Goal: Task Accomplishment & Management: Use online tool/utility

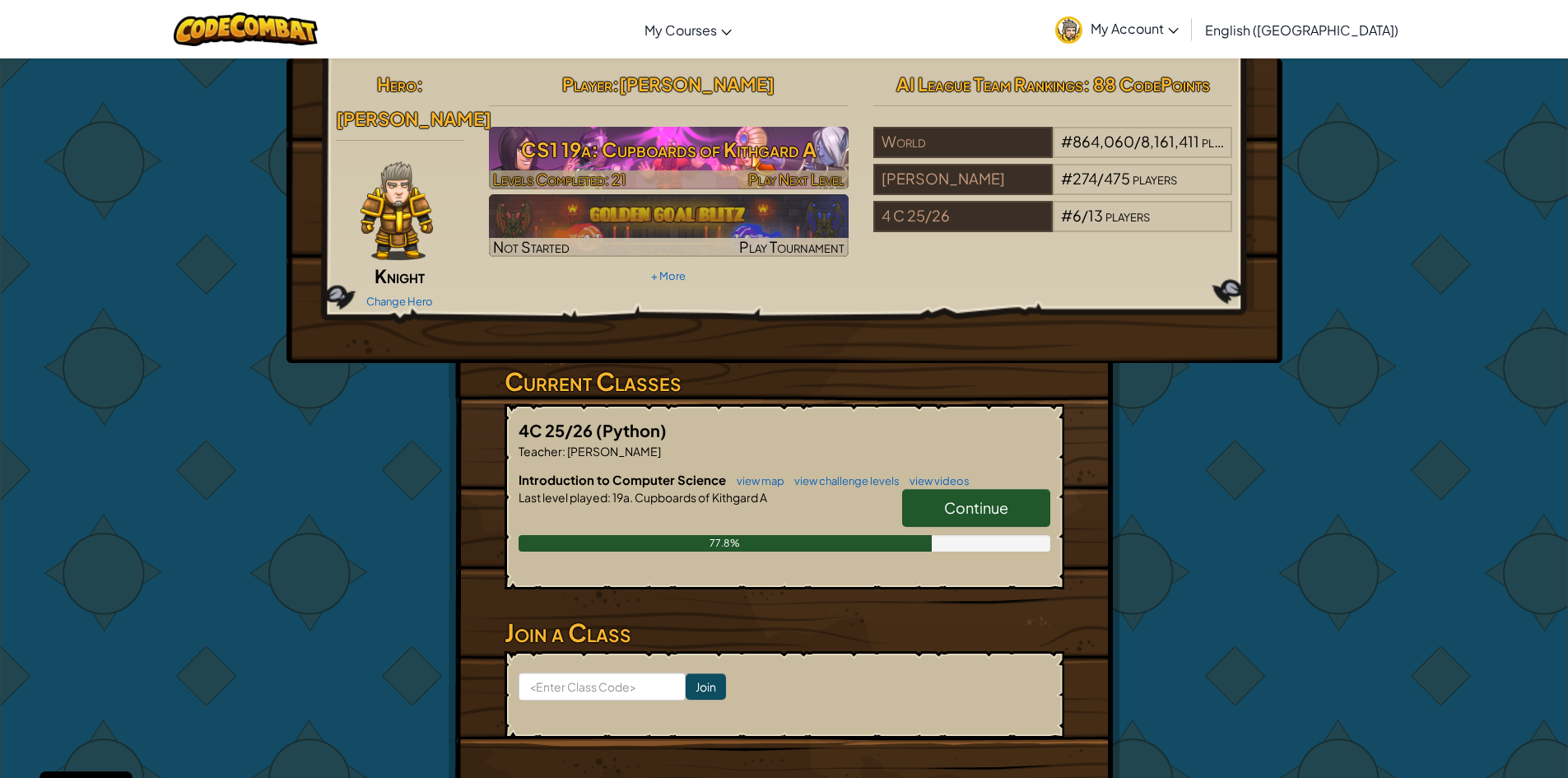
click at [682, 136] on h3 "CS1 19a: Cupboards of Kithgard A" at bounding box center [669, 150] width 359 height 37
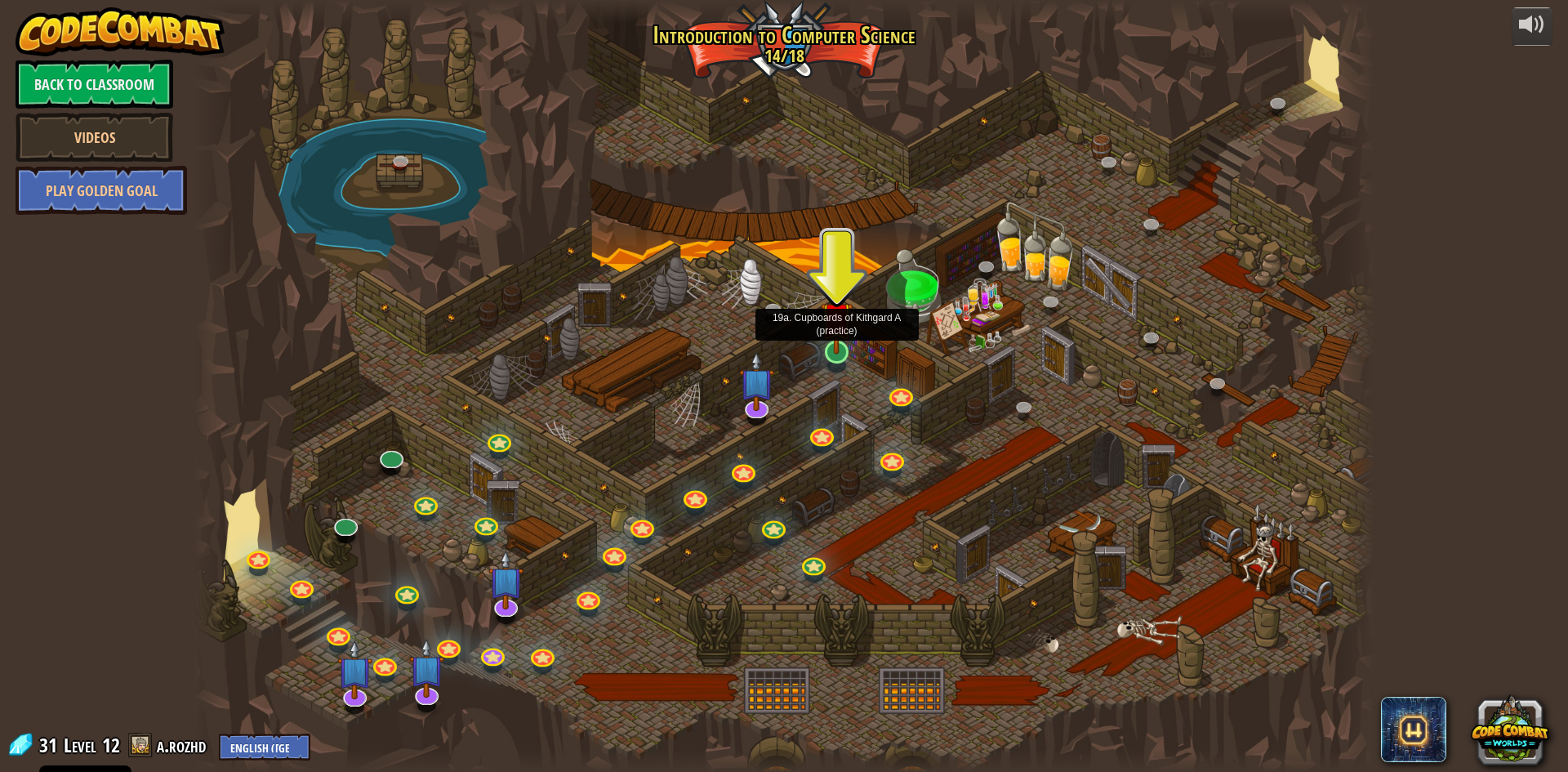
click at [841, 353] on img at bounding box center [837, 318] width 32 height 73
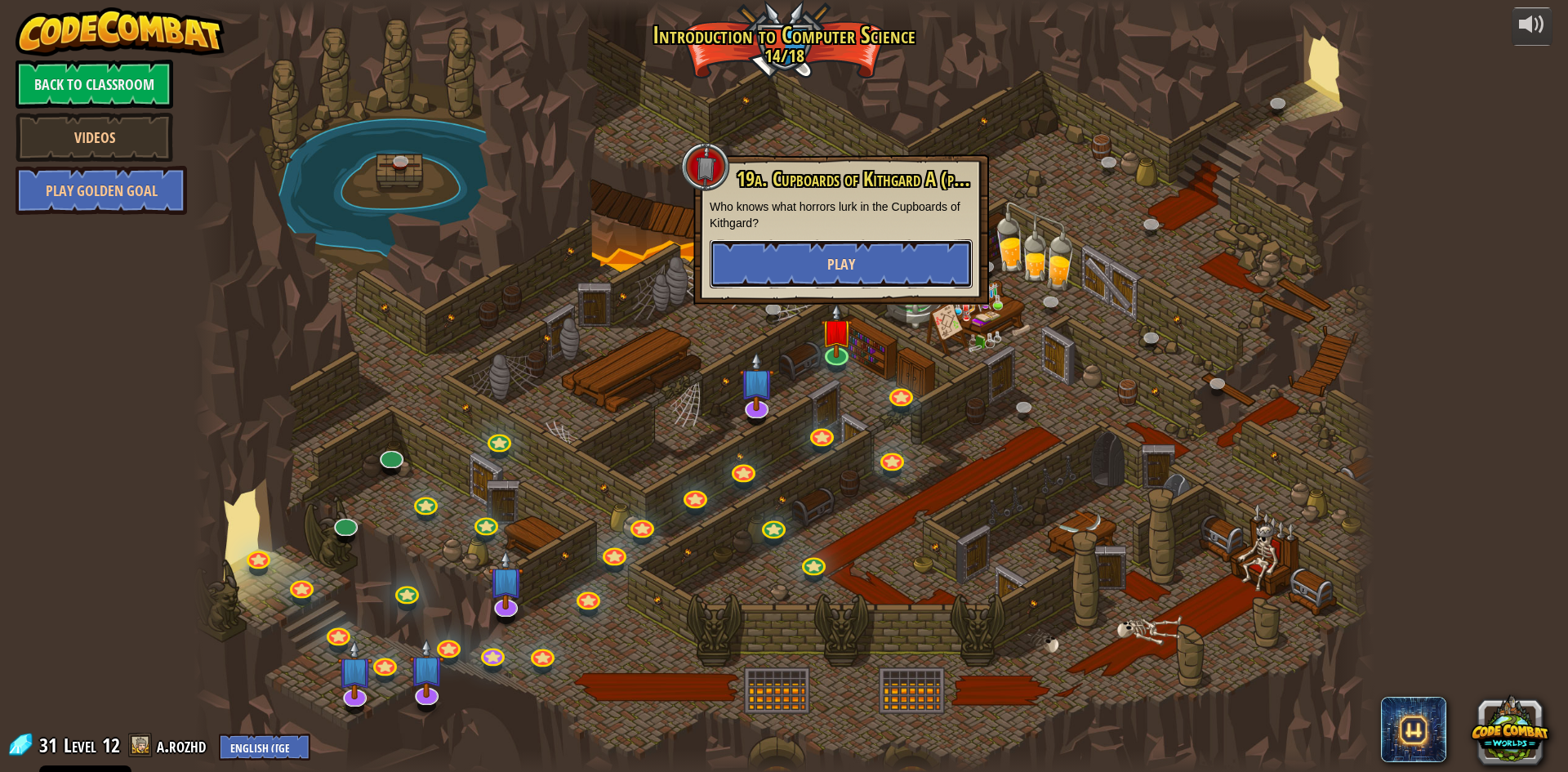
click at [889, 269] on button "Play" at bounding box center [841, 264] width 263 height 49
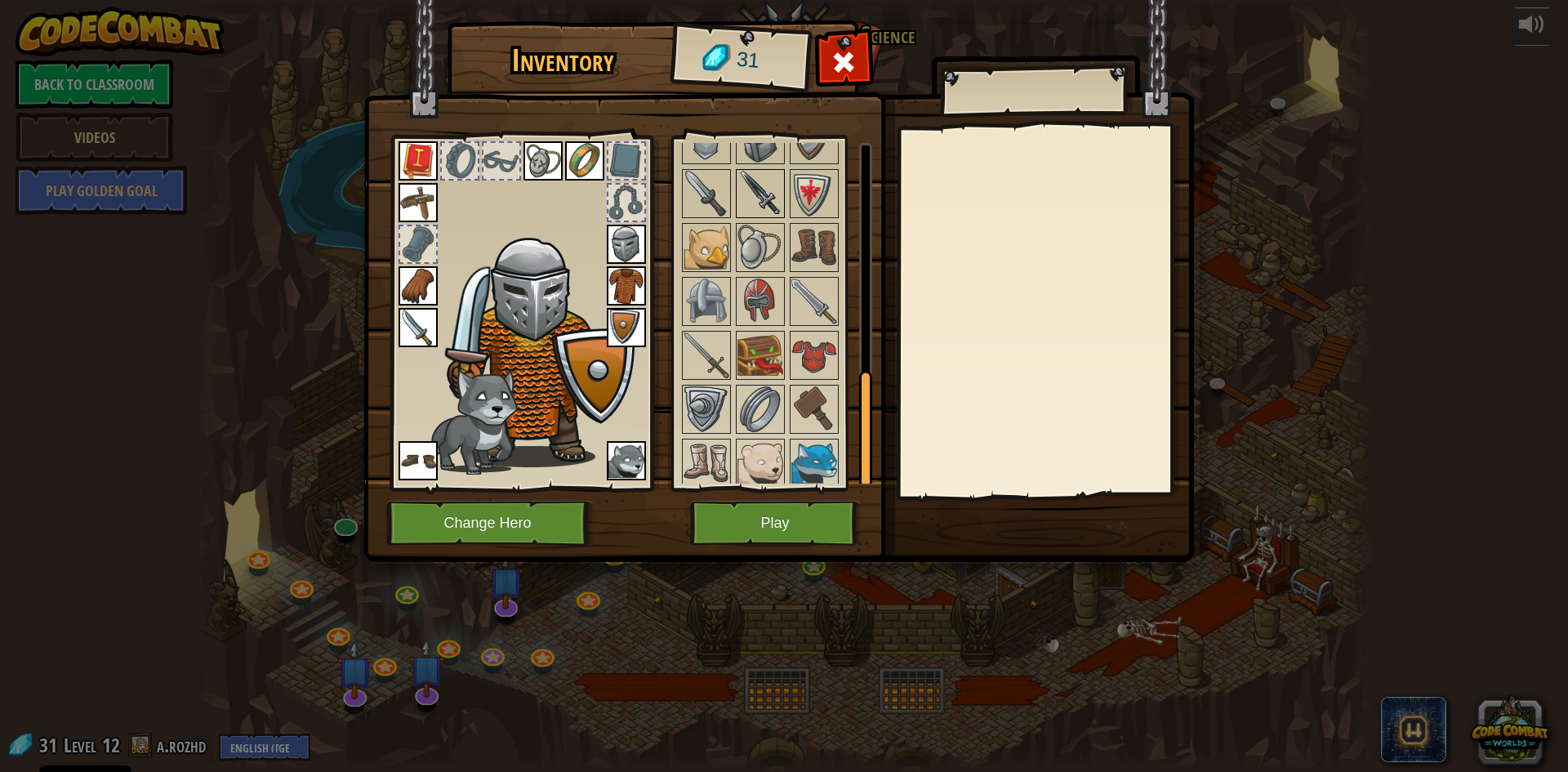
scroll to position [674, 0]
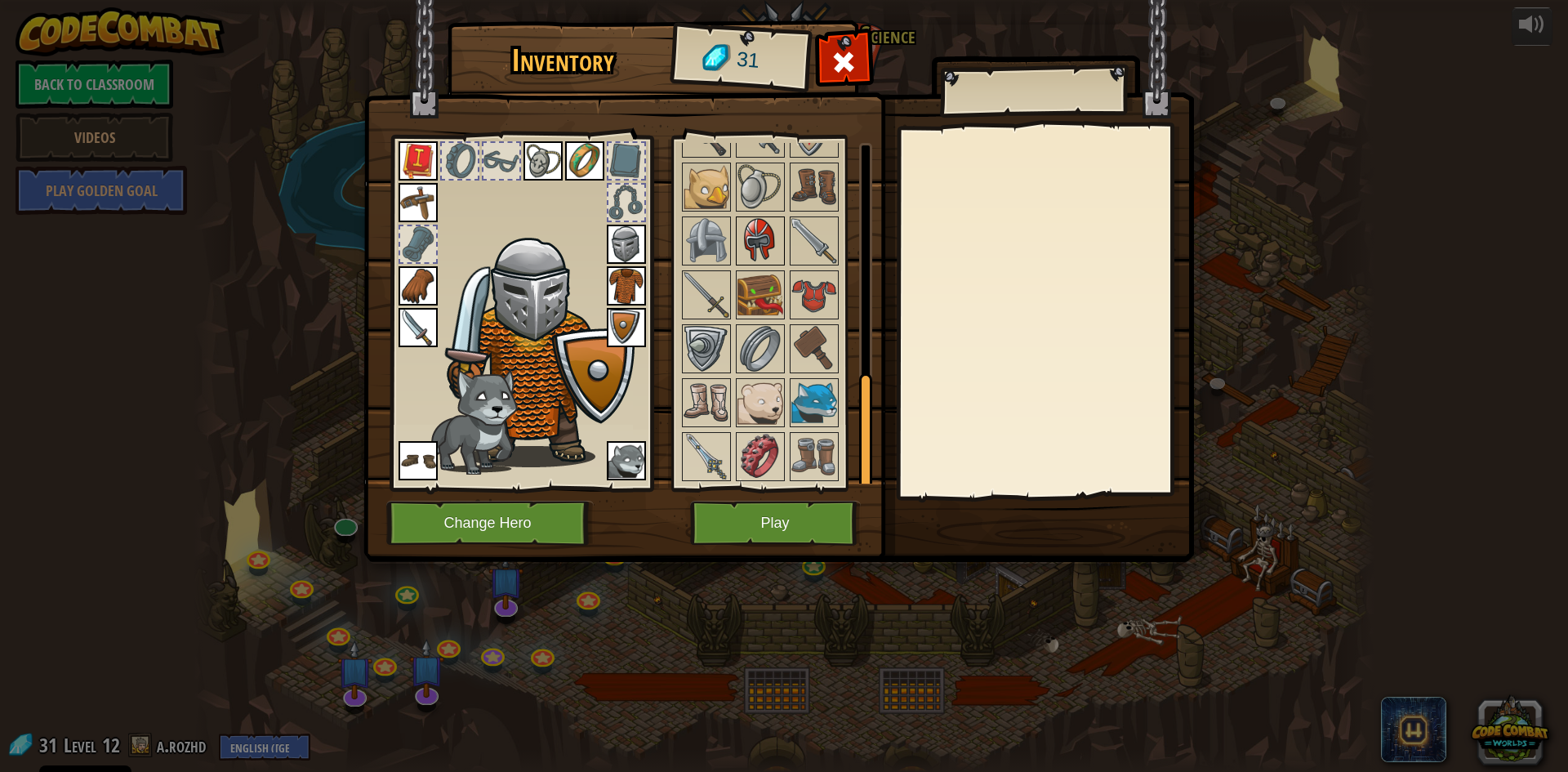
click at [753, 247] on img at bounding box center [760, 240] width 46 height 46
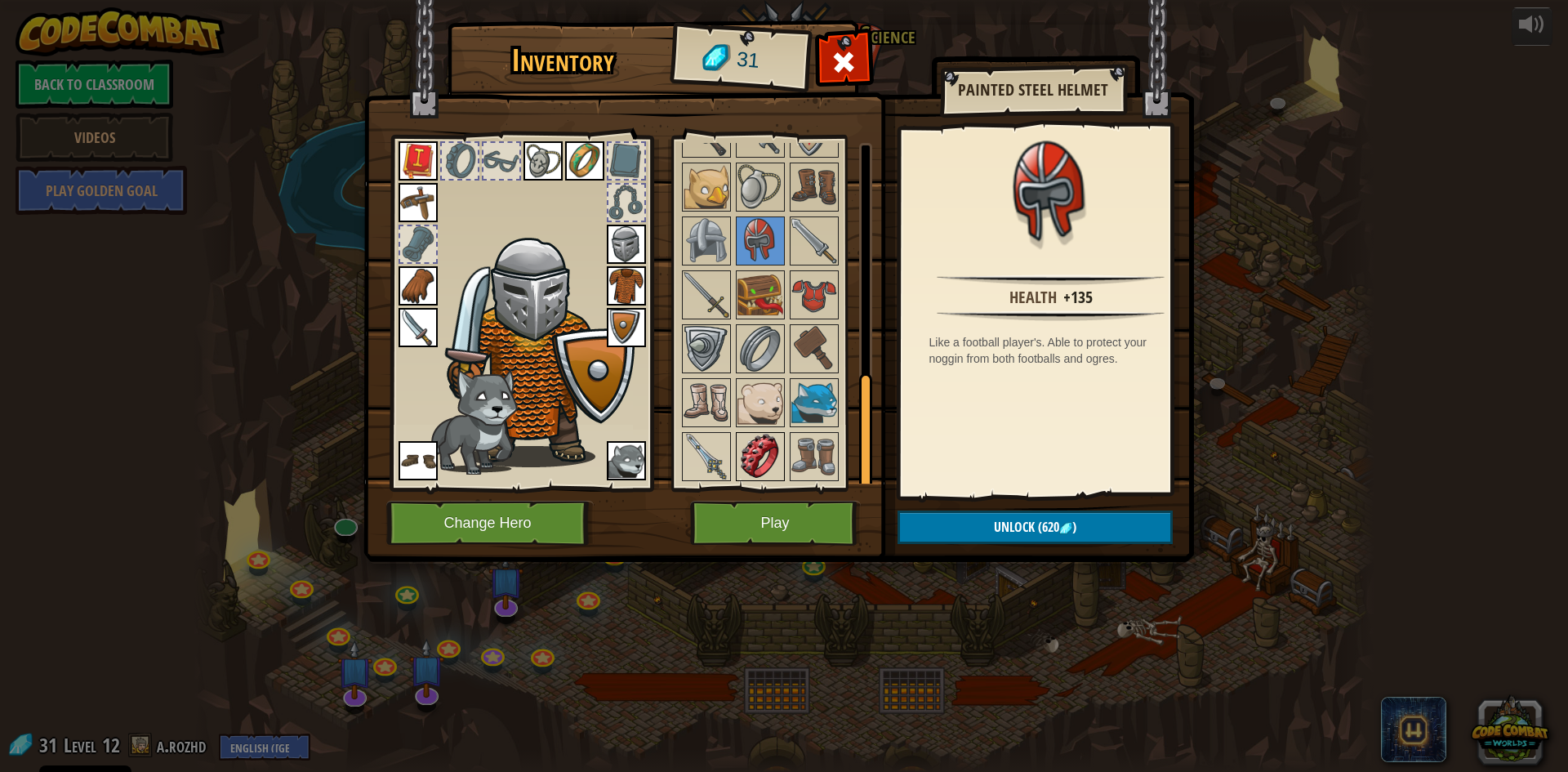
click at [762, 439] on img at bounding box center [760, 456] width 46 height 46
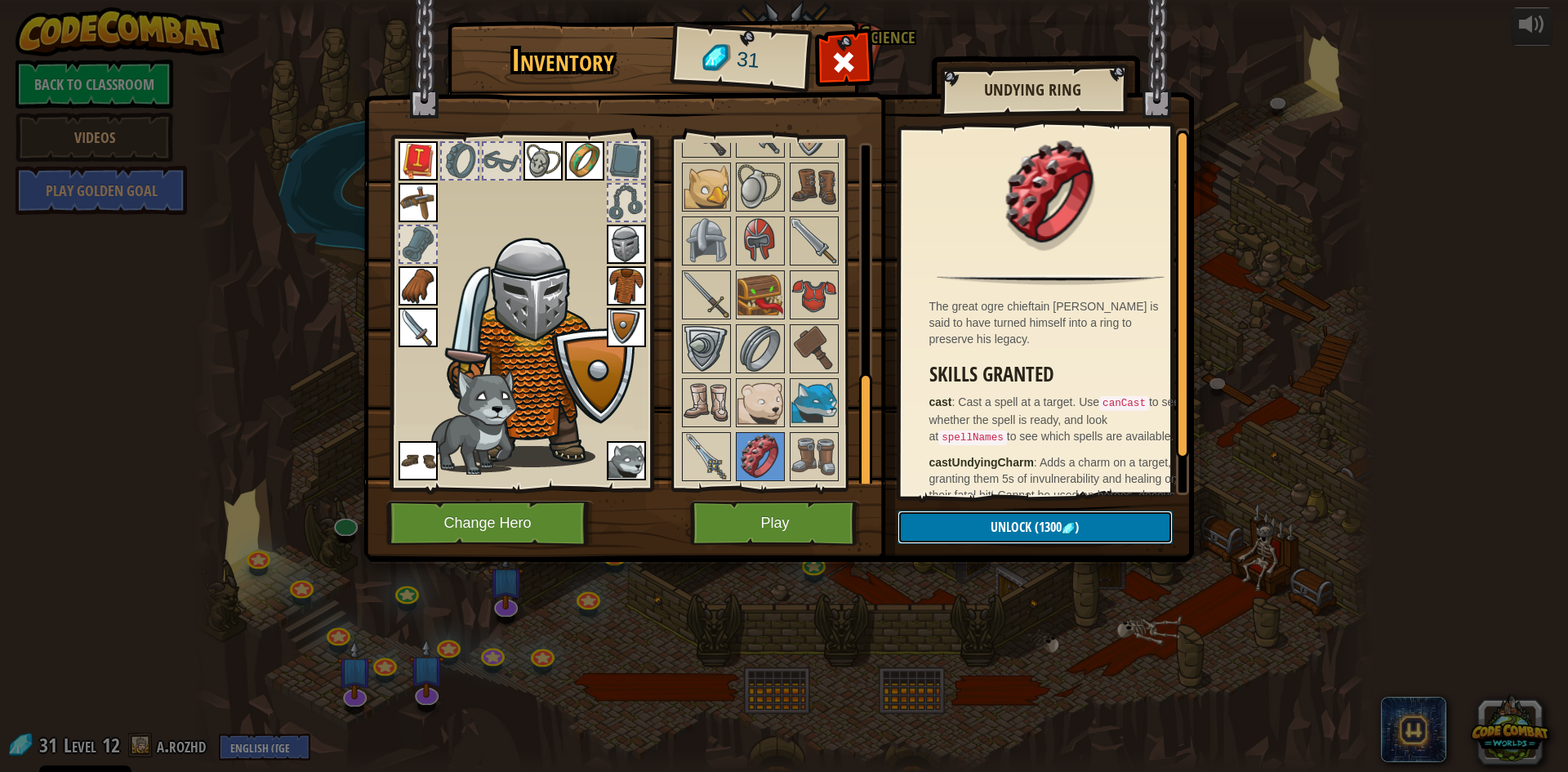
click at [961, 529] on button "Unlock (1300 )" at bounding box center [1035, 527] width 275 height 33
click at [823, 453] on img at bounding box center [813, 456] width 46 height 46
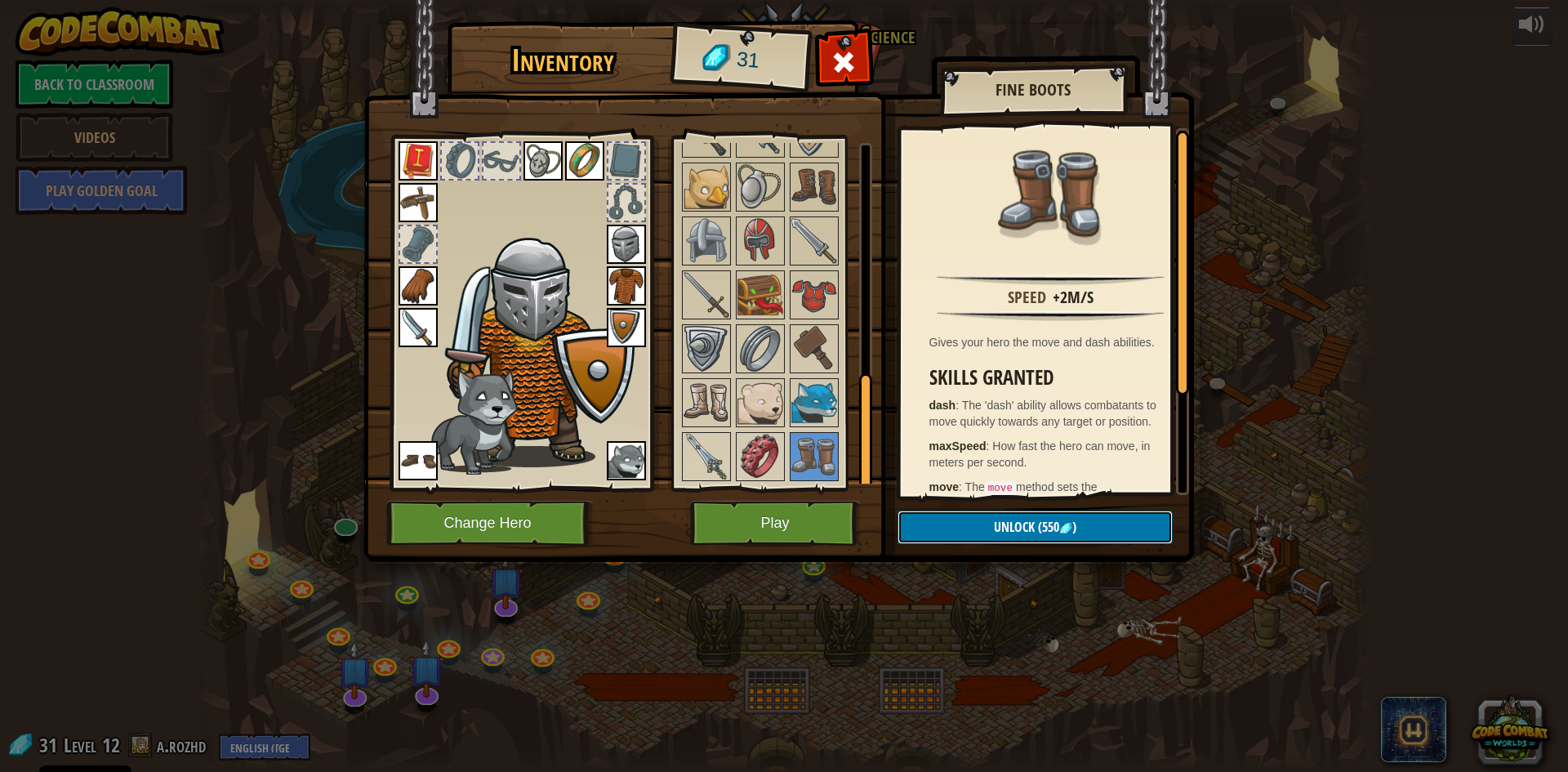
click at [964, 534] on button "Unlock (550 )" at bounding box center [1035, 527] width 275 height 33
click at [687, 445] on img at bounding box center [706, 456] width 46 height 46
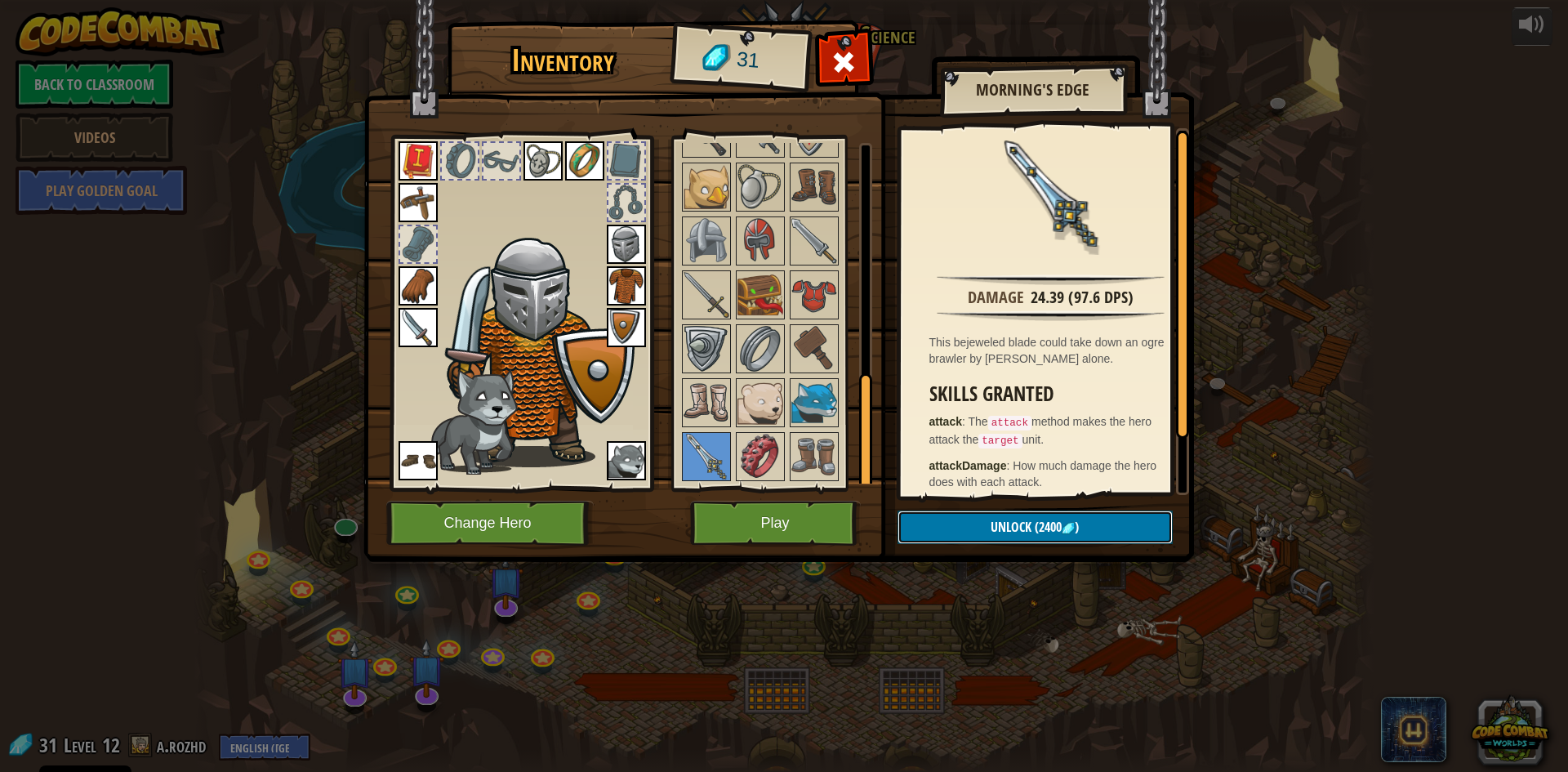
click at [947, 523] on button "Unlock (2400 )" at bounding box center [1035, 527] width 275 height 33
click at [805, 407] on img at bounding box center [813, 402] width 46 height 46
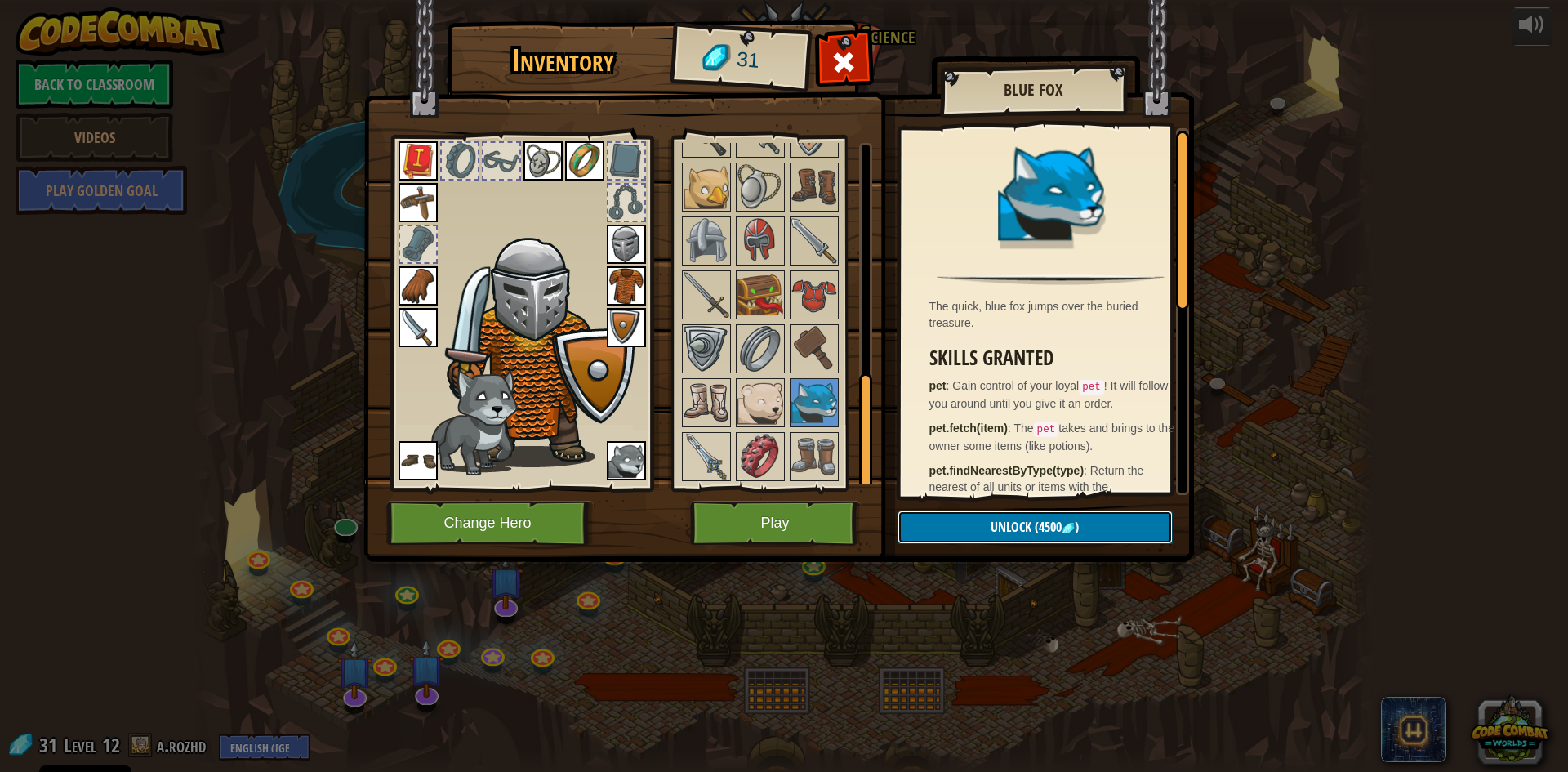
click at [972, 541] on button "Unlock (4500 )" at bounding box center [1035, 527] width 275 height 33
click at [749, 402] on img at bounding box center [760, 402] width 46 height 46
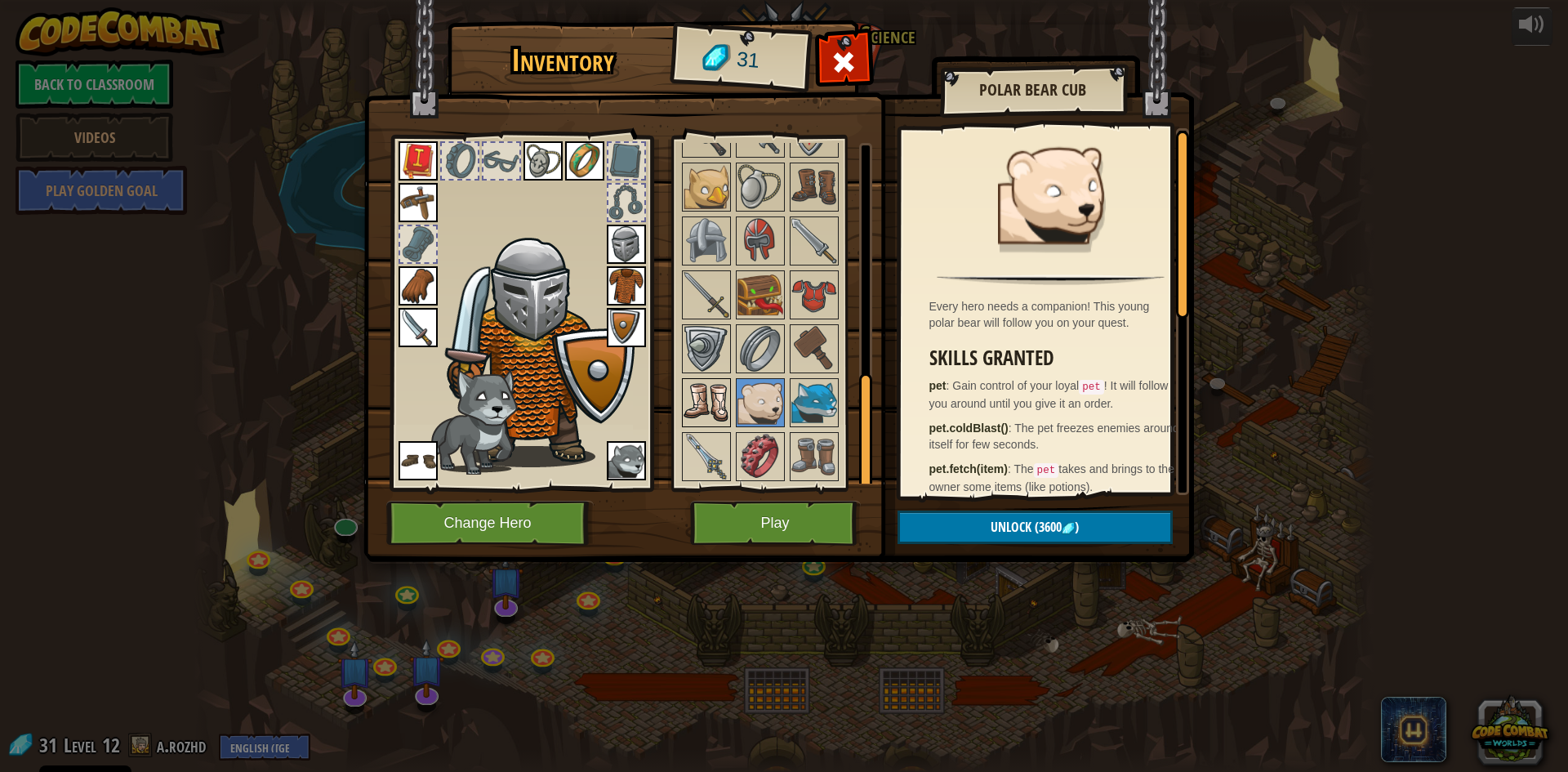
click at [713, 391] on img at bounding box center [706, 402] width 46 height 46
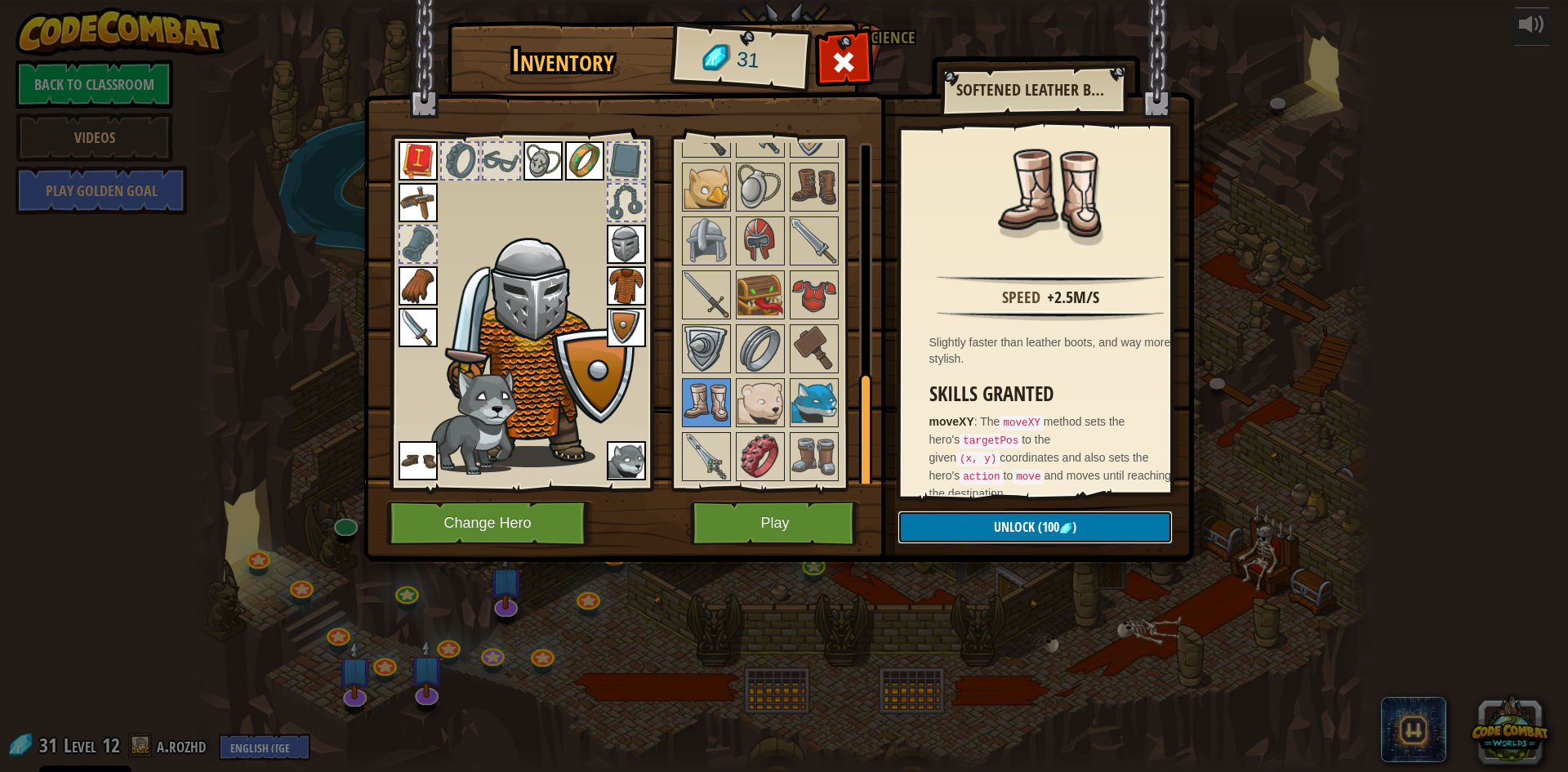
click at [978, 521] on button "Unlock (100 )" at bounding box center [1035, 527] width 275 height 33
click at [821, 341] on img at bounding box center [813, 348] width 46 height 46
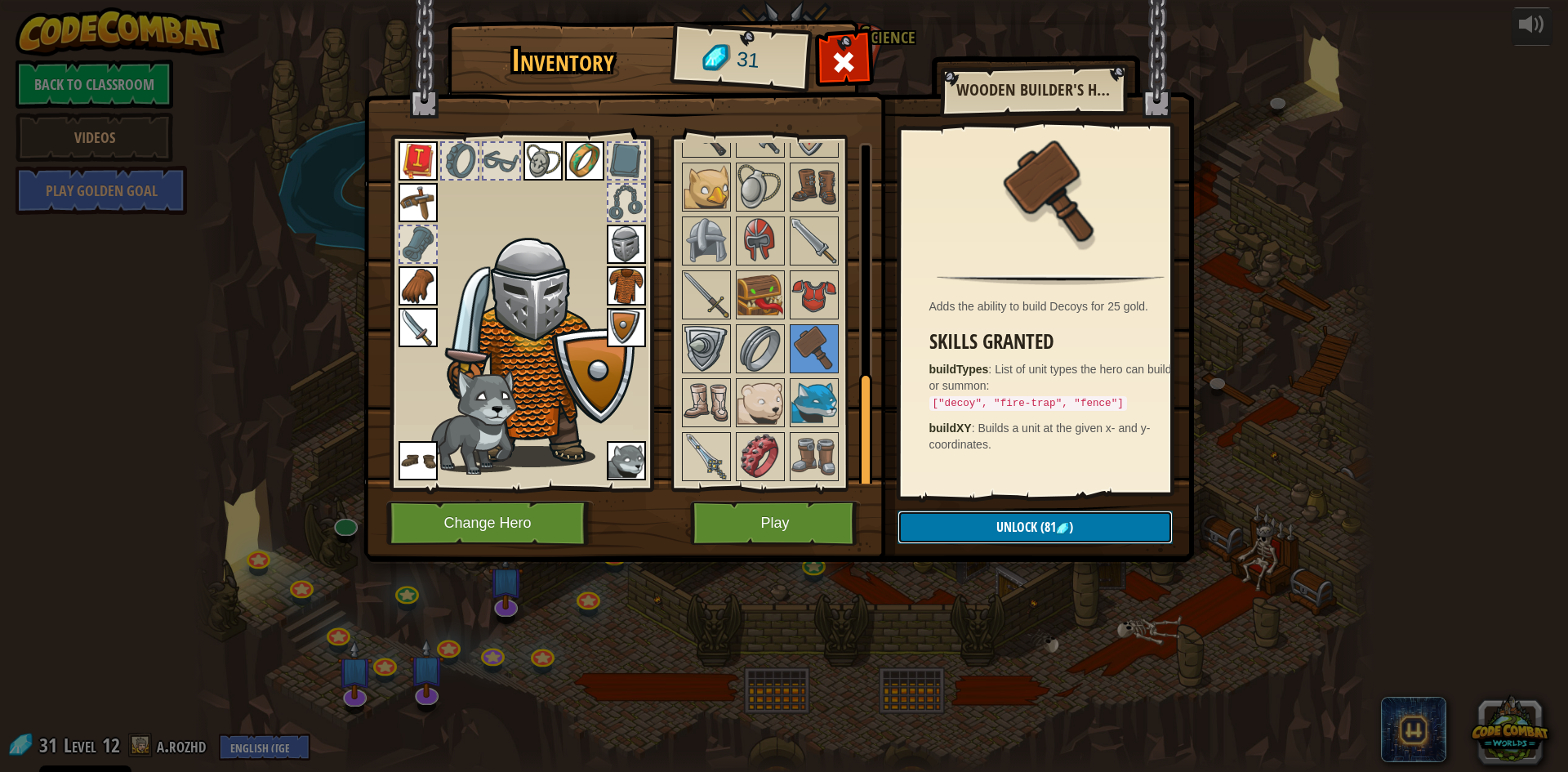
click at [976, 518] on button "Unlock (81 )" at bounding box center [1035, 527] width 275 height 33
click at [745, 337] on img at bounding box center [760, 348] width 46 height 46
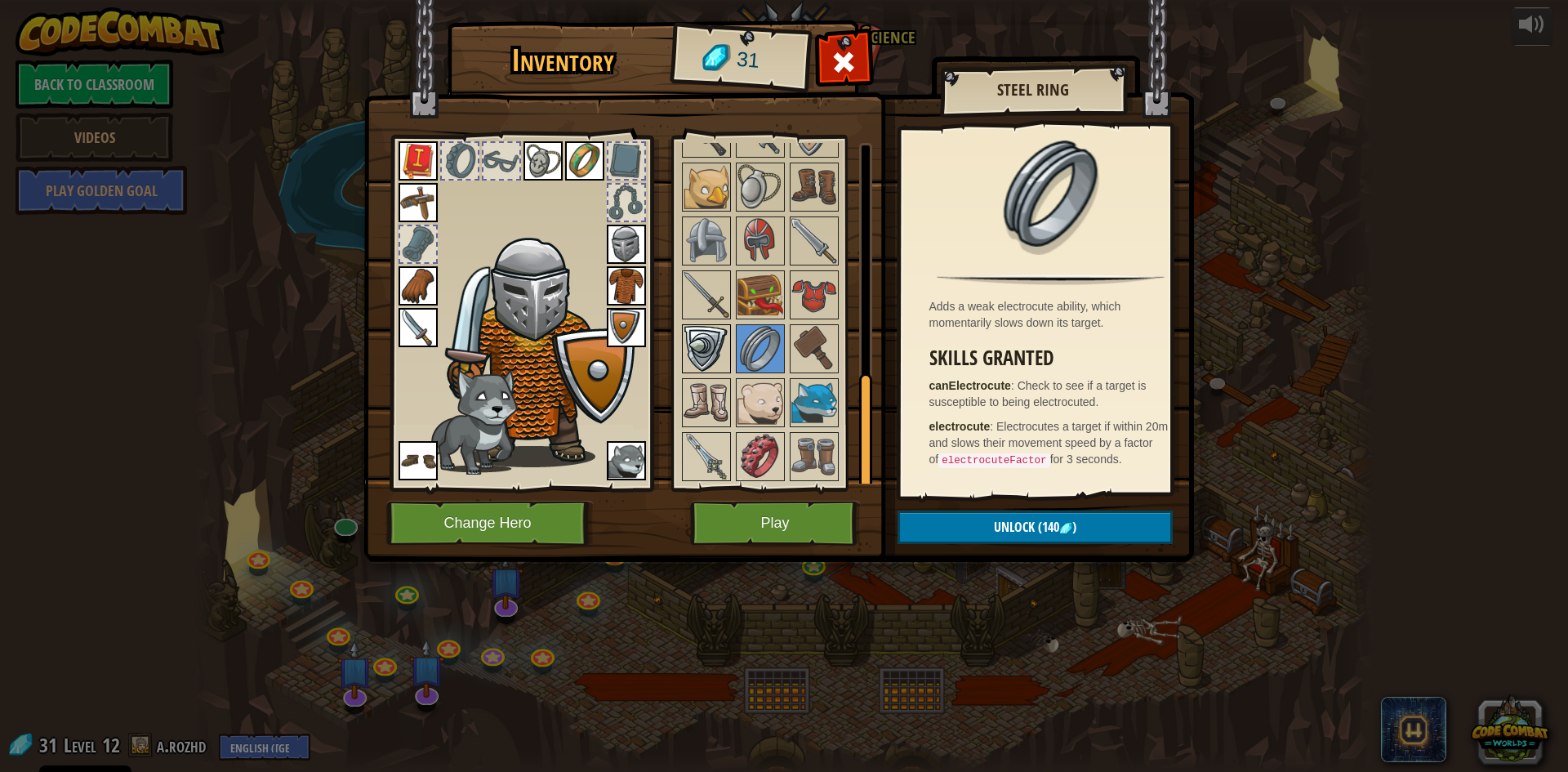
click at [709, 339] on img at bounding box center [706, 348] width 46 height 46
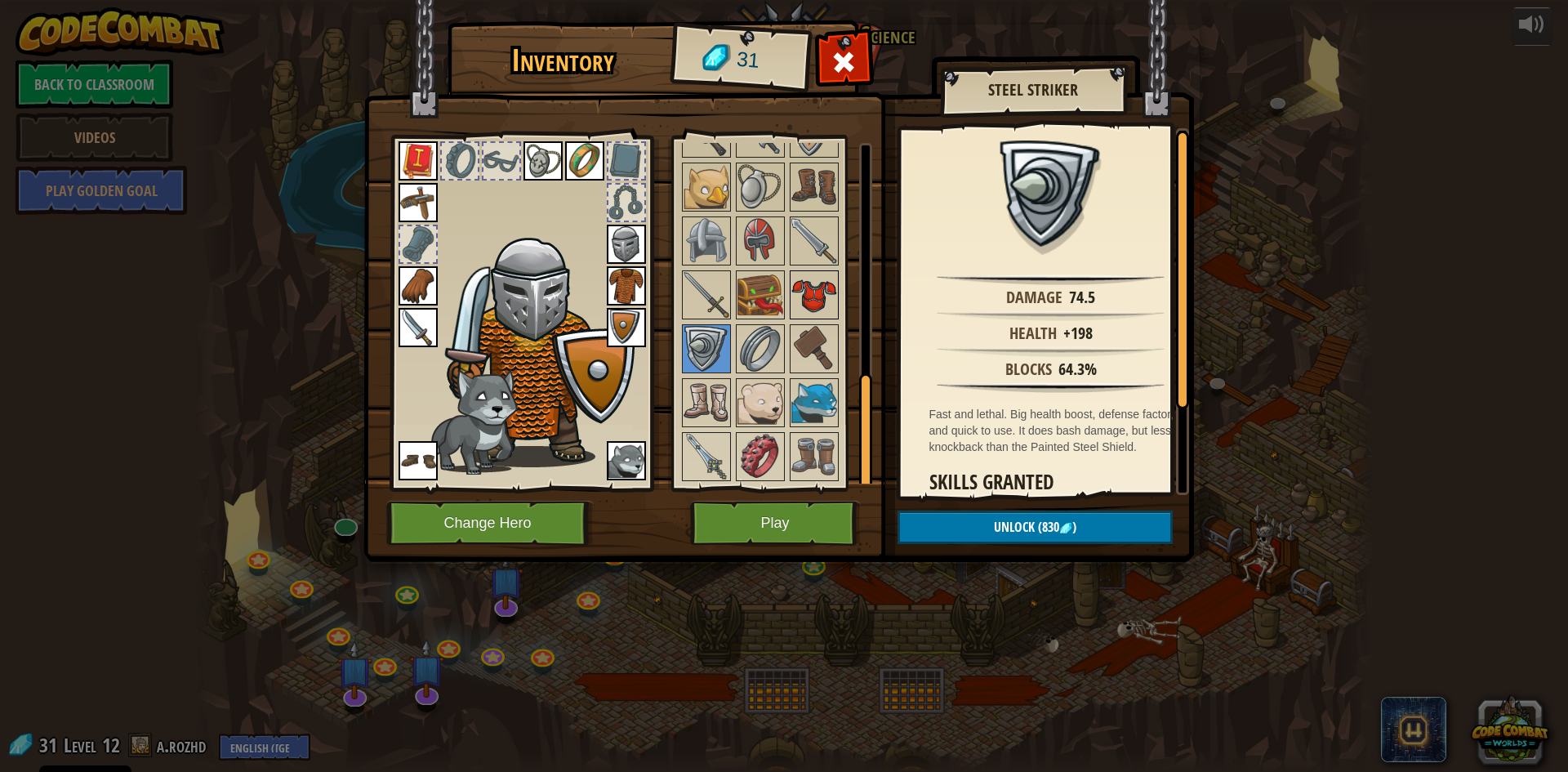
click at [800, 305] on img at bounding box center [813, 294] width 46 height 46
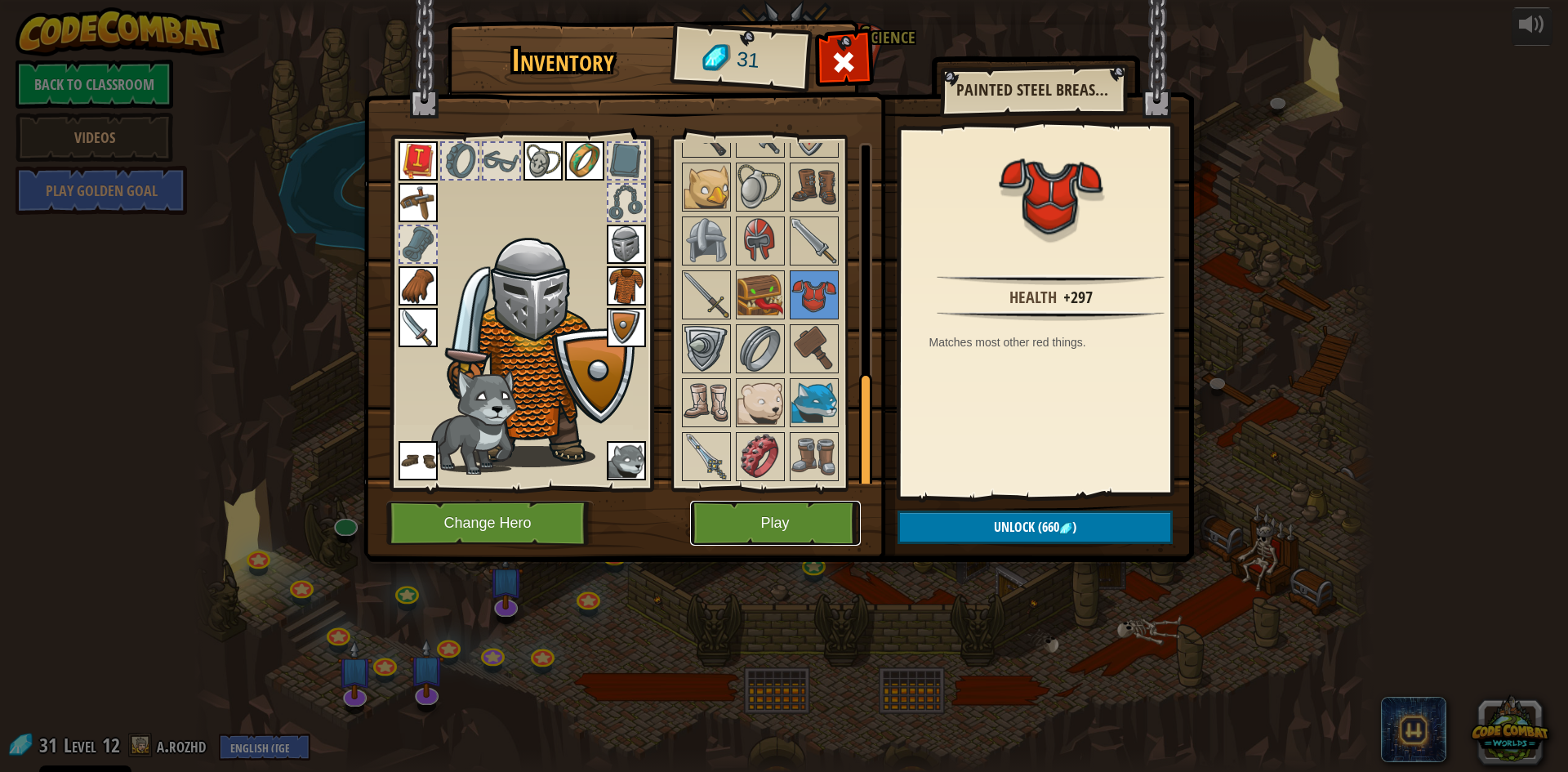
click at [789, 522] on button "Play" at bounding box center [775, 523] width 171 height 45
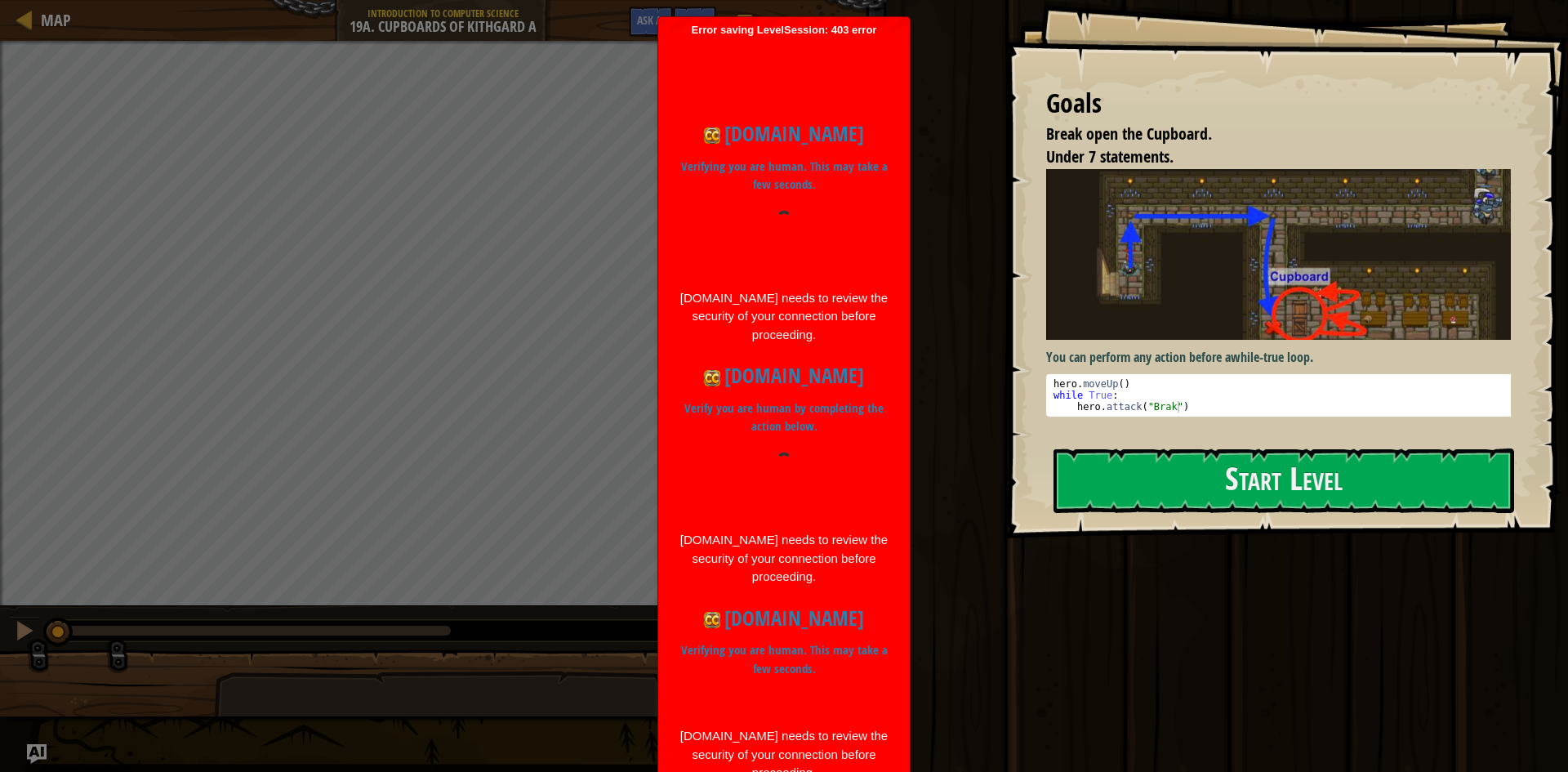
drag, startPoint x: 847, startPoint y: 362, endPoint x: 847, endPoint y: 464, distance: 102.0
click at [847, 452] on div "codecombat.com Verifying you are human. This may take a few seconds. codecombat…" at bounding box center [784, 450] width 235 height 697
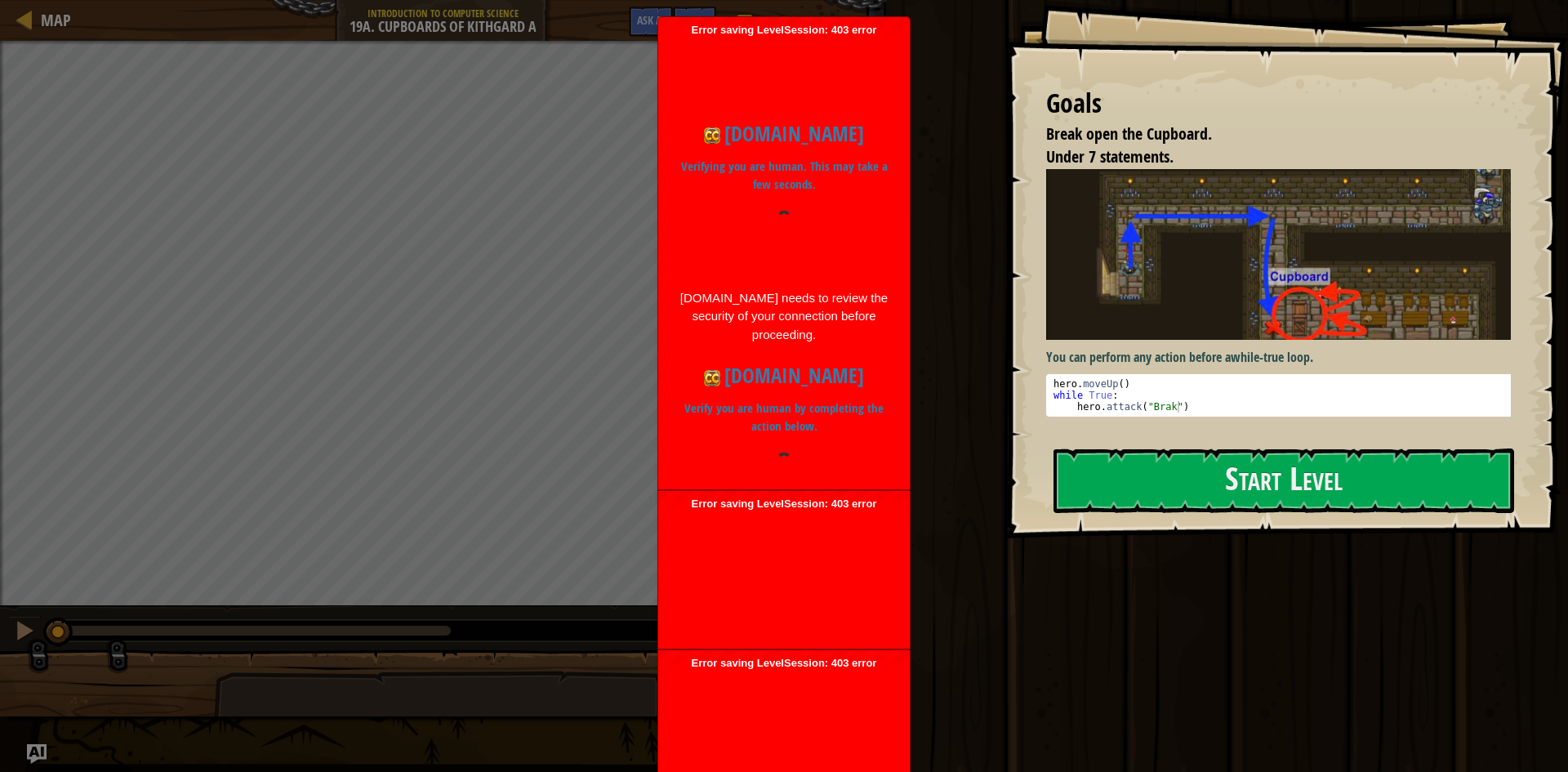
click at [833, 579] on body "Cookie Policy CodeCombat uses a few essential and non-essential cookies. Privac…" at bounding box center [784, 386] width 1568 height 772
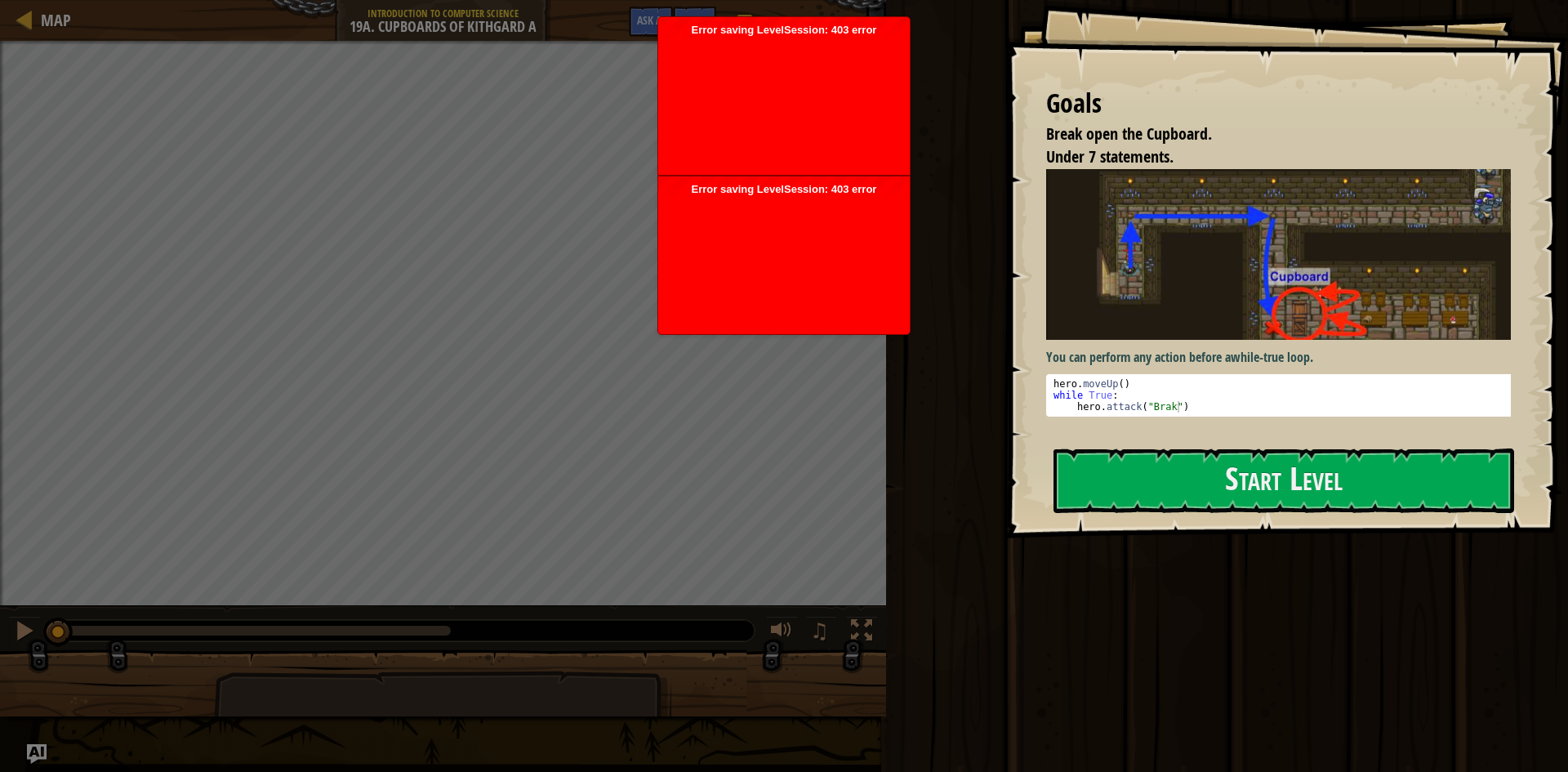
click at [502, 93] on body "Cookie Policy CodeCombat uses a few essential and non-essential cookies. Privac…" at bounding box center [784, 386] width 1568 height 772
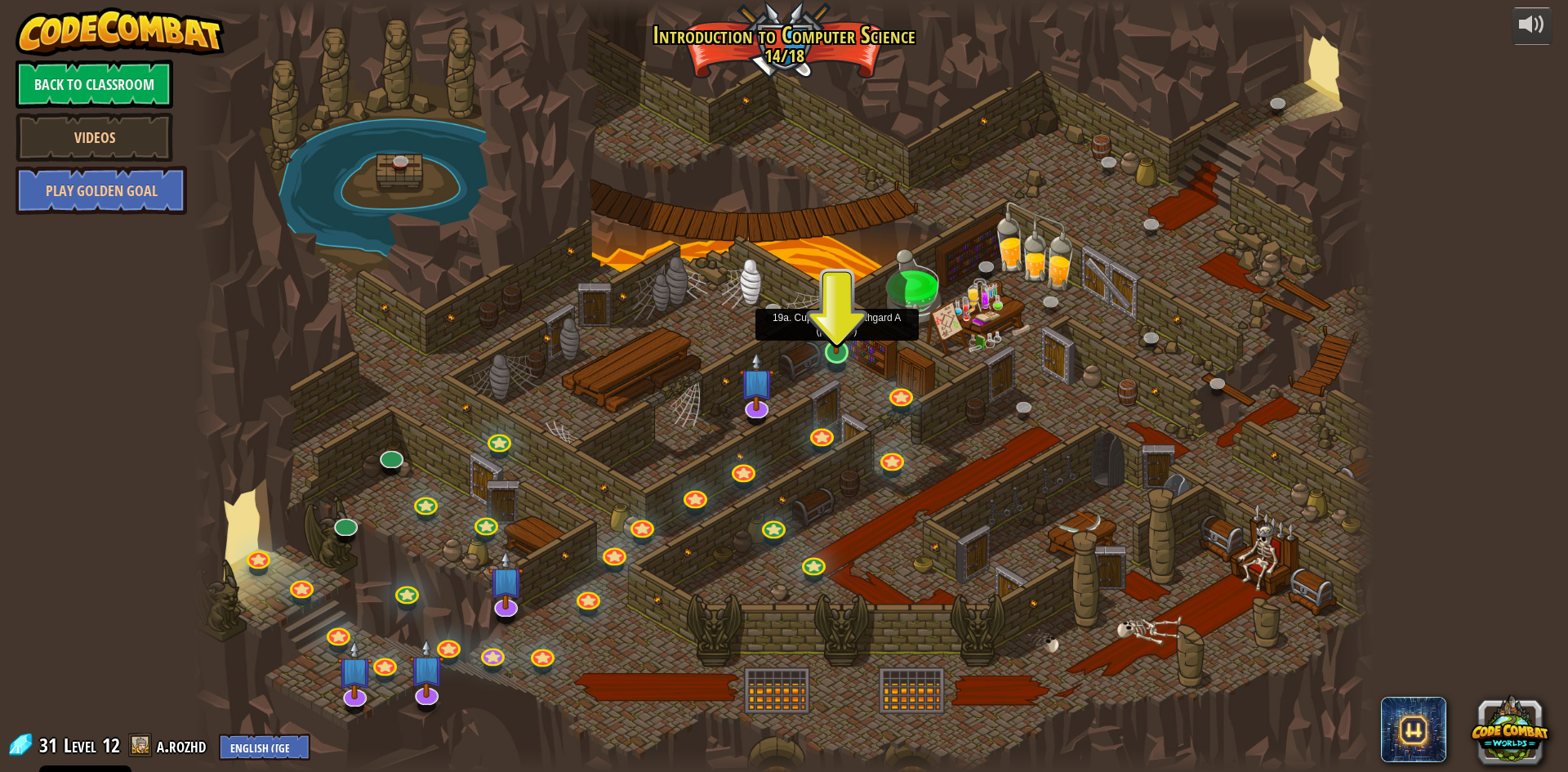
click at [841, 349] on img at bounding box center [837, 318] width 32 height 73
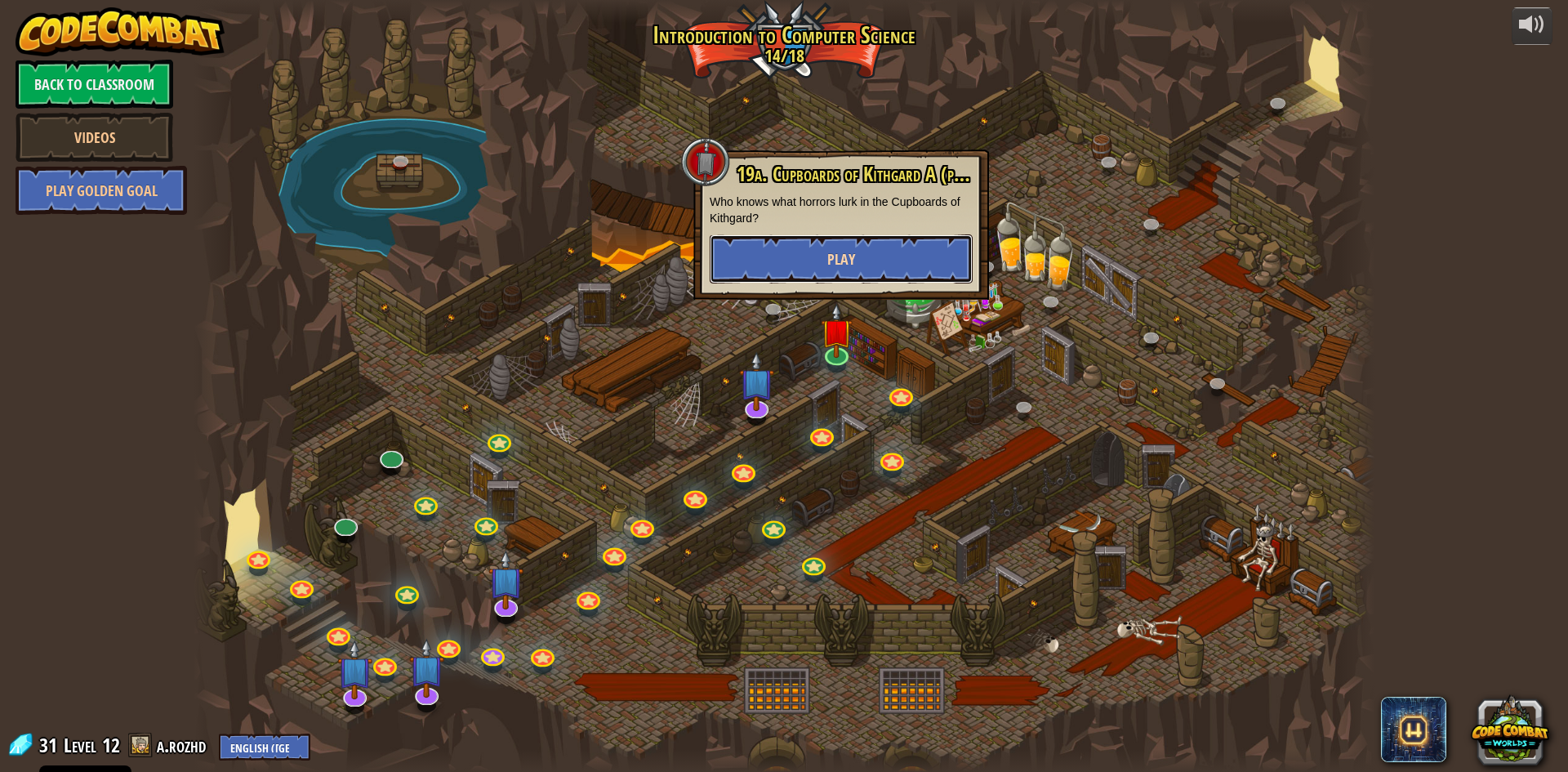
click at [756, 251] on button "Play" at bounding box center [841, 259] width 263 height 49
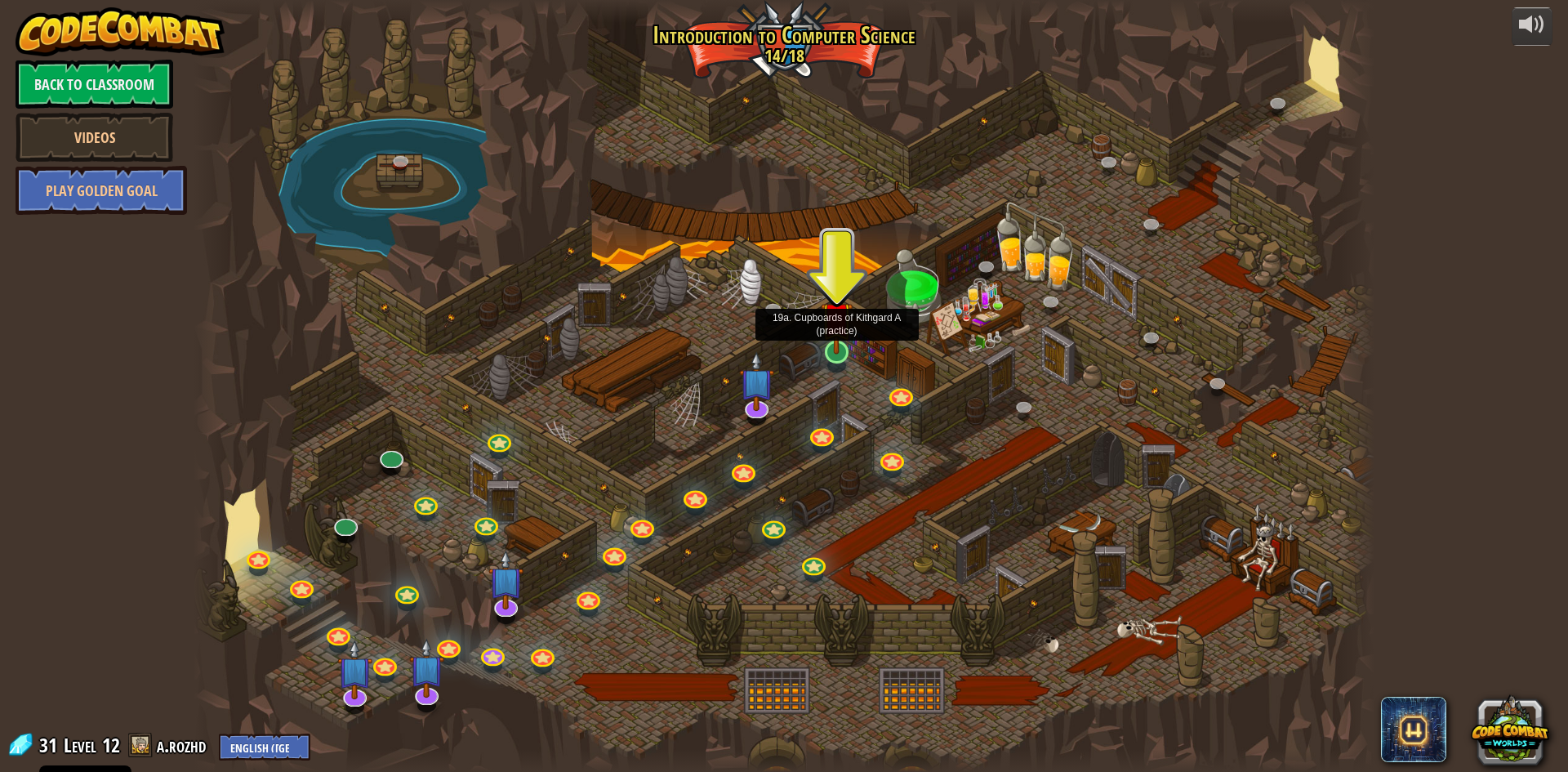
click at [836, 348] on img at bounding box center [837, 318] width 32 height 73
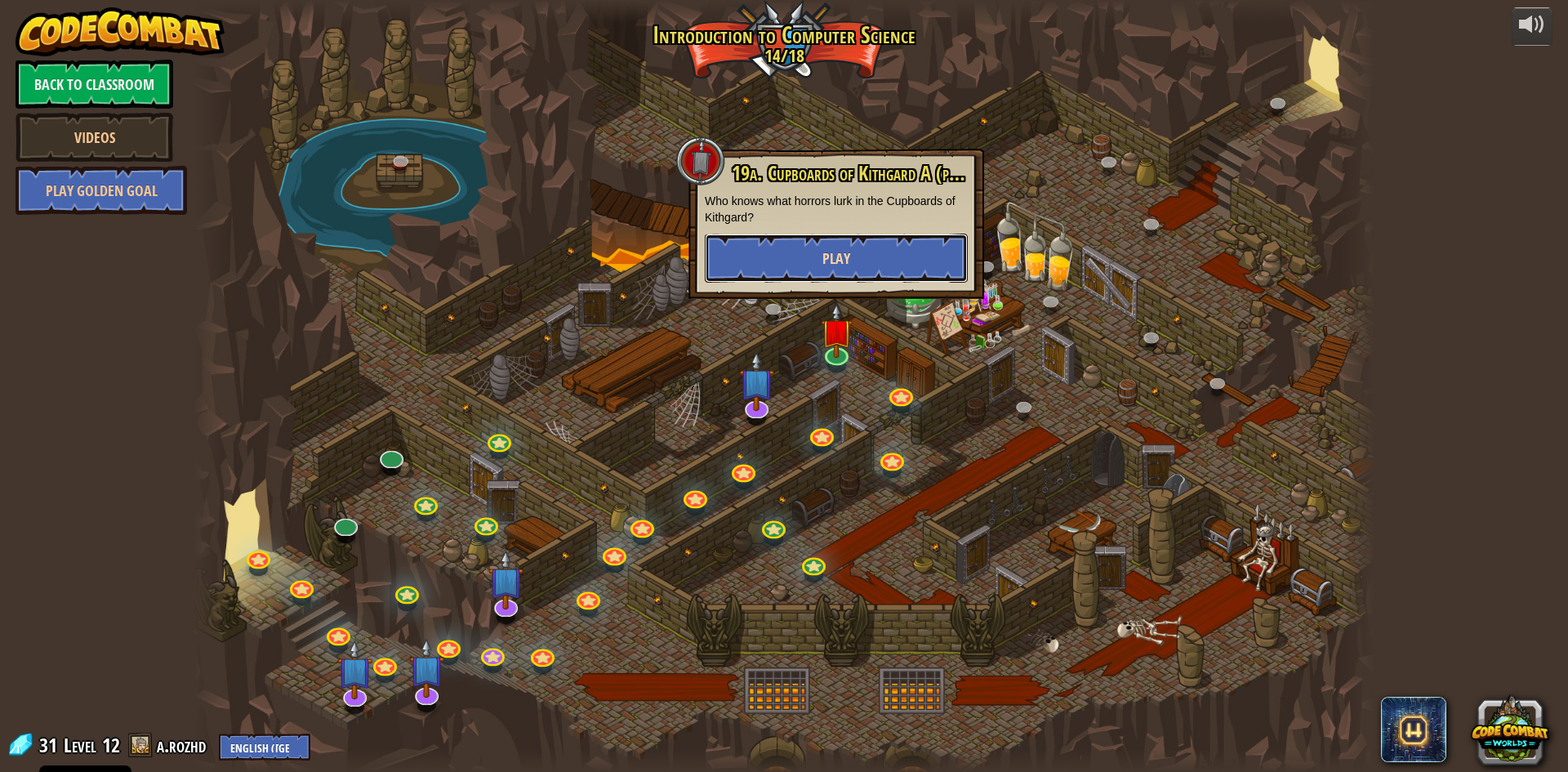
click at [848, 269] on button "Play" at bounding box center [836, 258] width 263 height 49
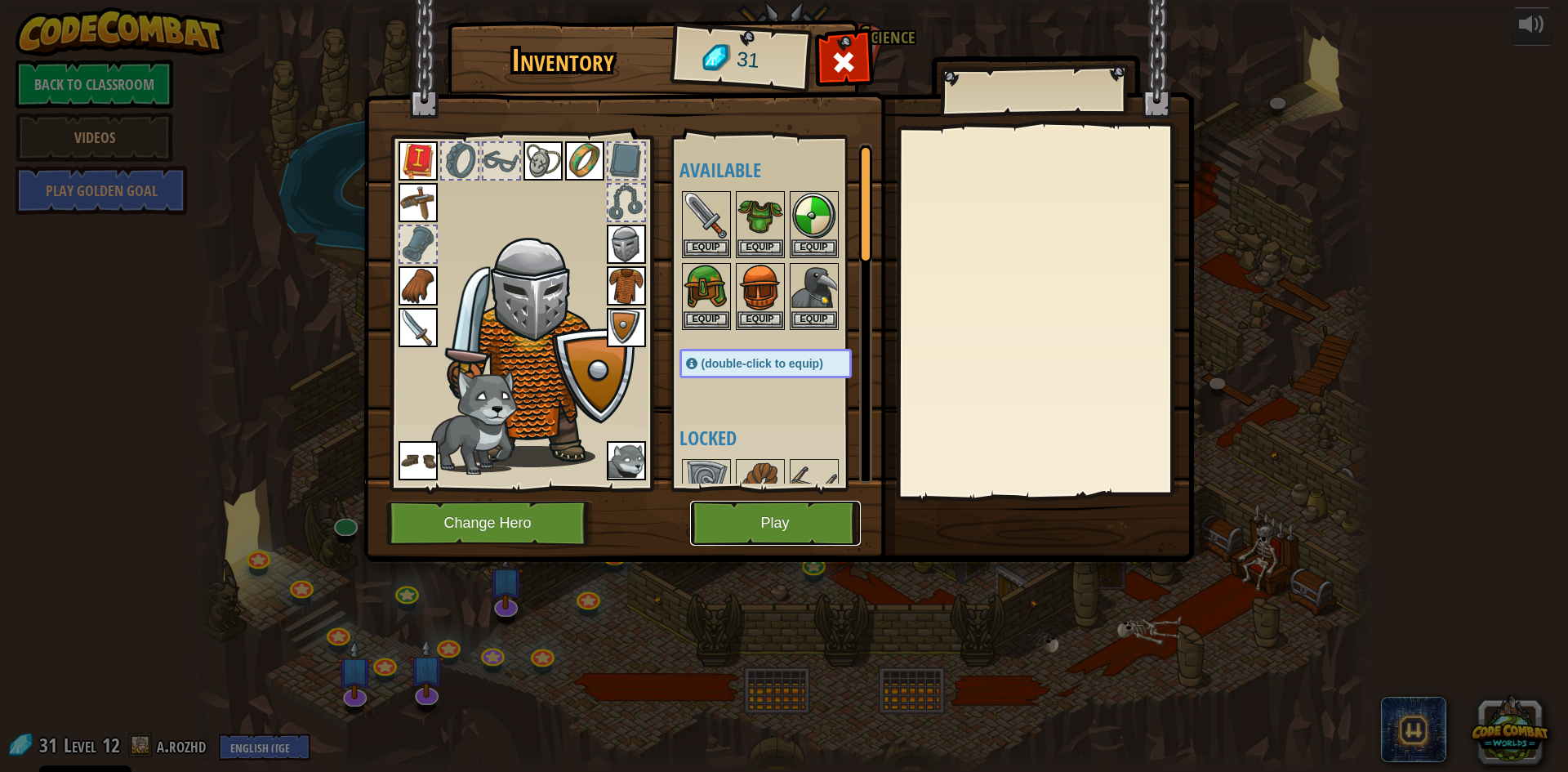
click at [806, 521] on button "Play" at bounding box center [775, 523] width 171 height 45
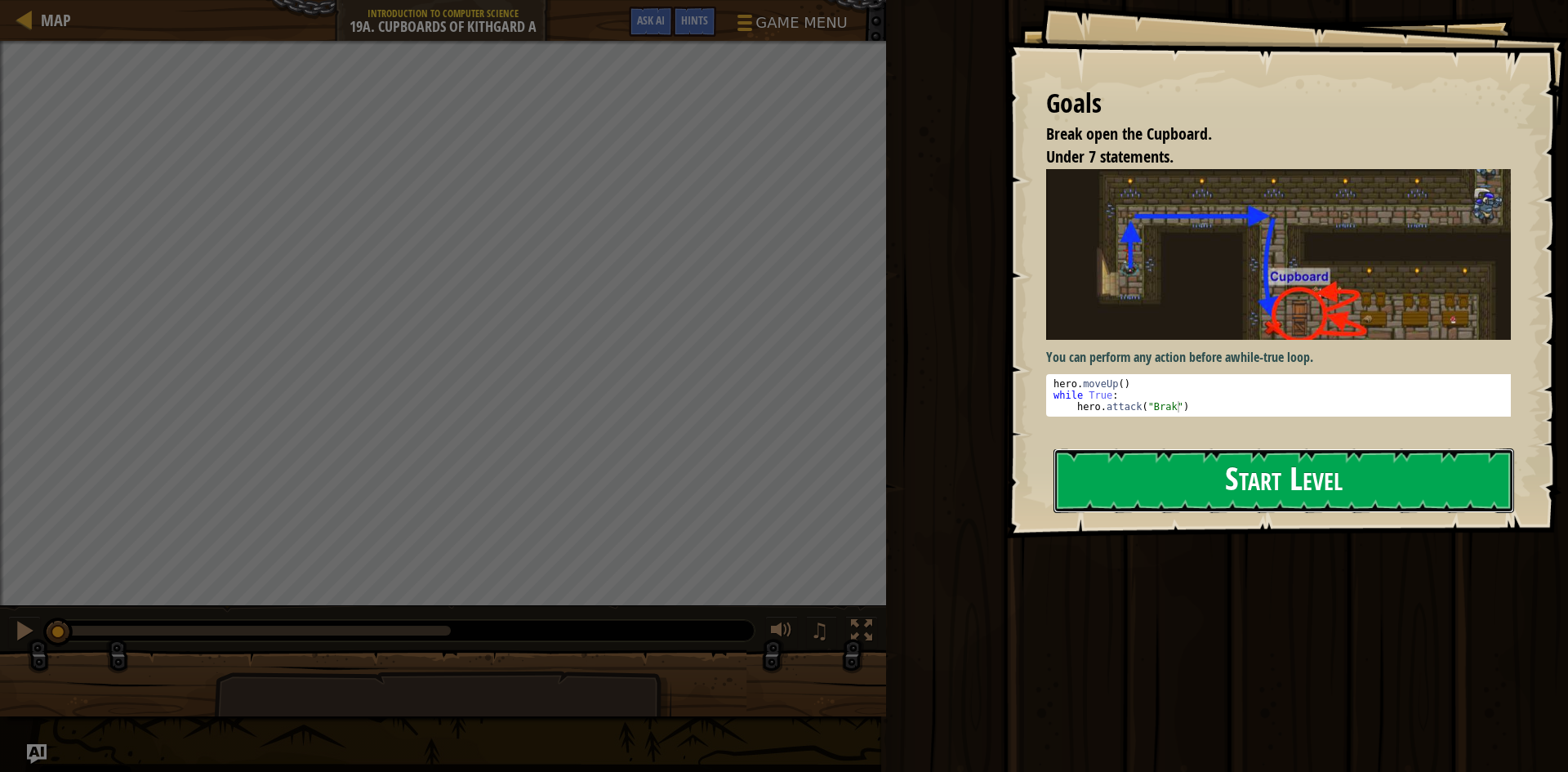
click at [1263, 487] on button "Start Level" at bounding box center [1283, 481] width 460 height 65
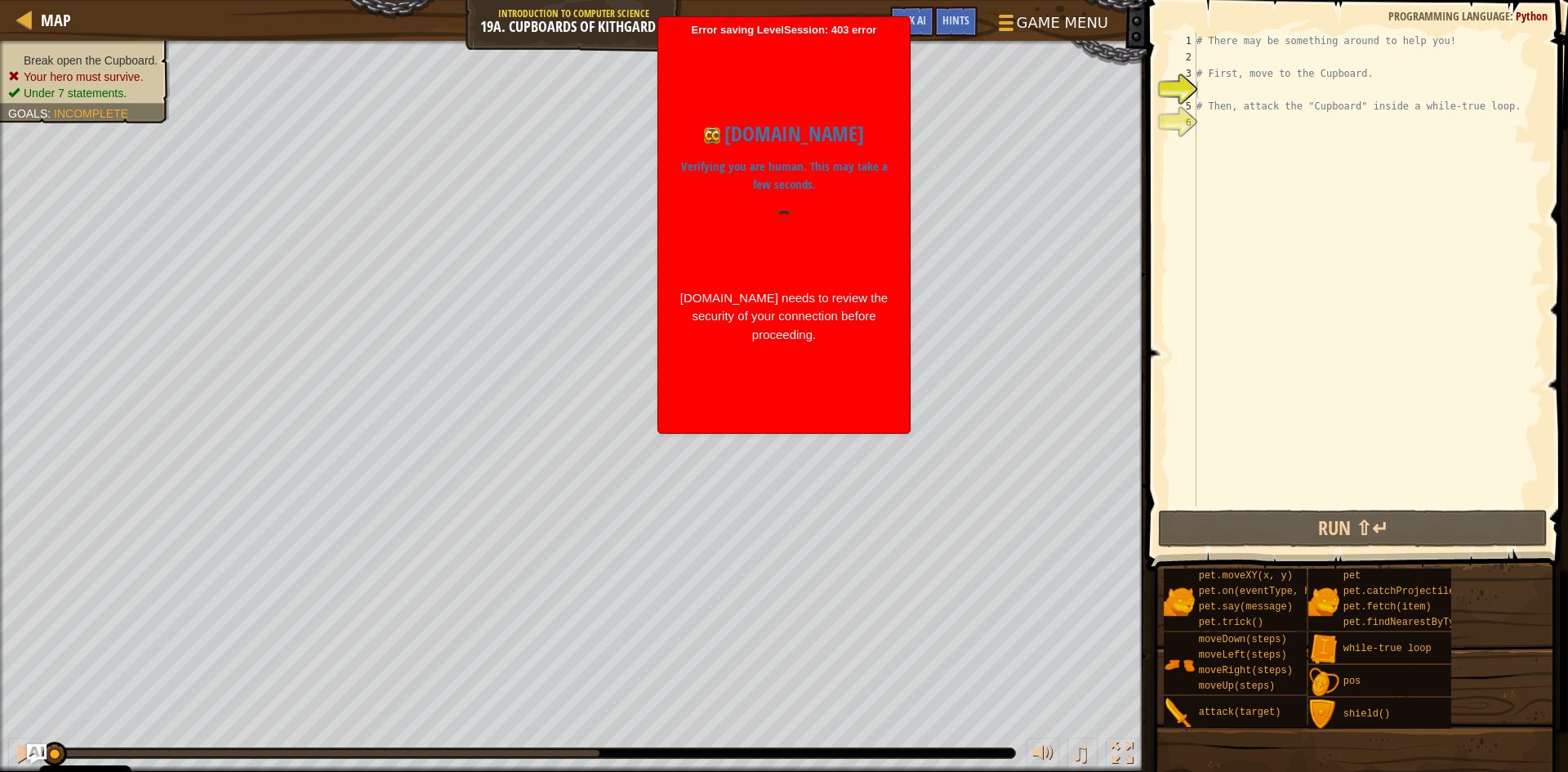
click at [838, 80] on div "codecombat.com Verifying you are human. This may take a few seconds. codecombat…" at bounding box center [784, 231] width 235 height 389
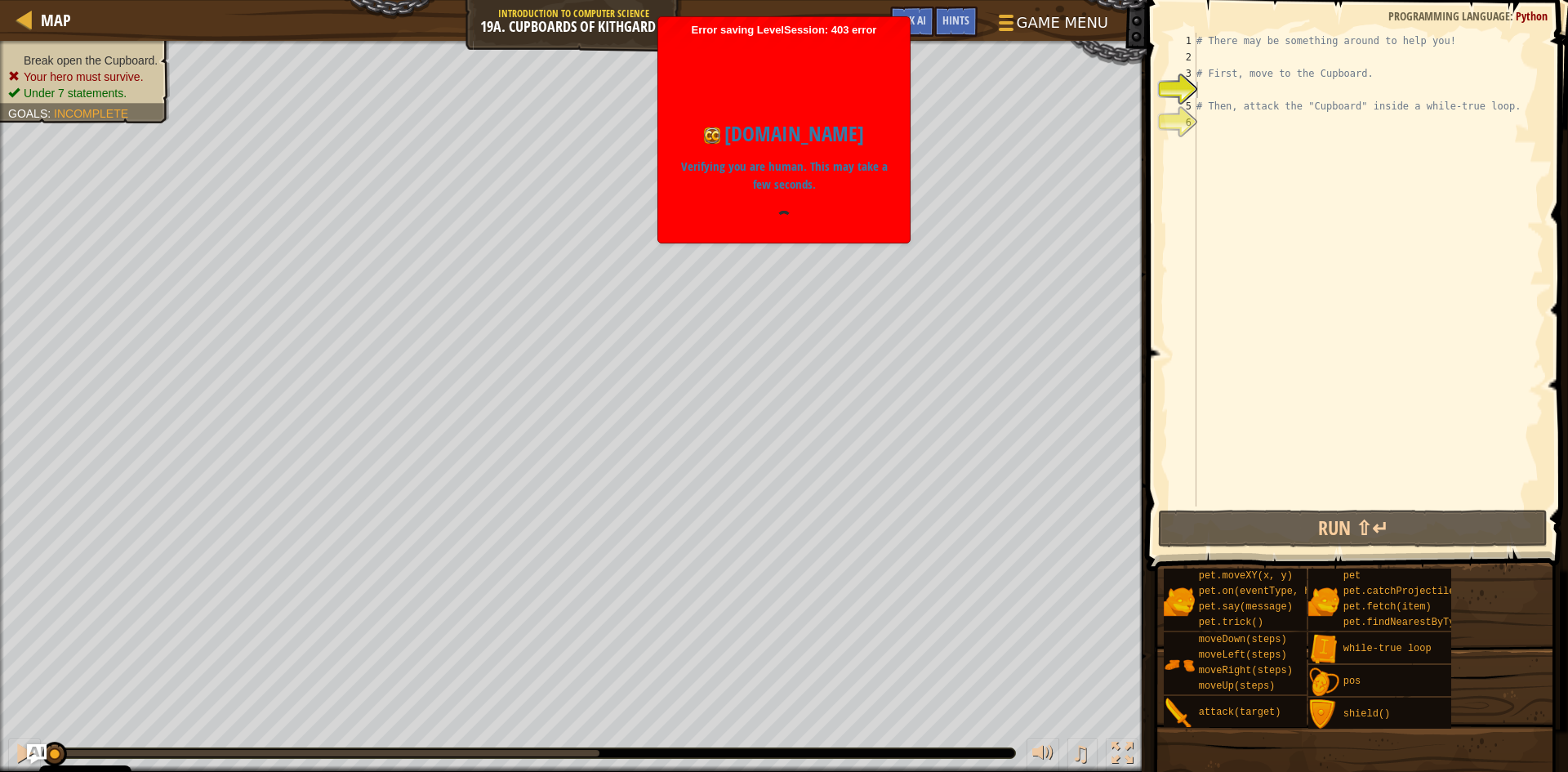
click at [838, 80] on div "codecombat.com Verifying you are human. This may take a few seconds. codecombat…" at bounding box center [784, 231] width 235 height 389
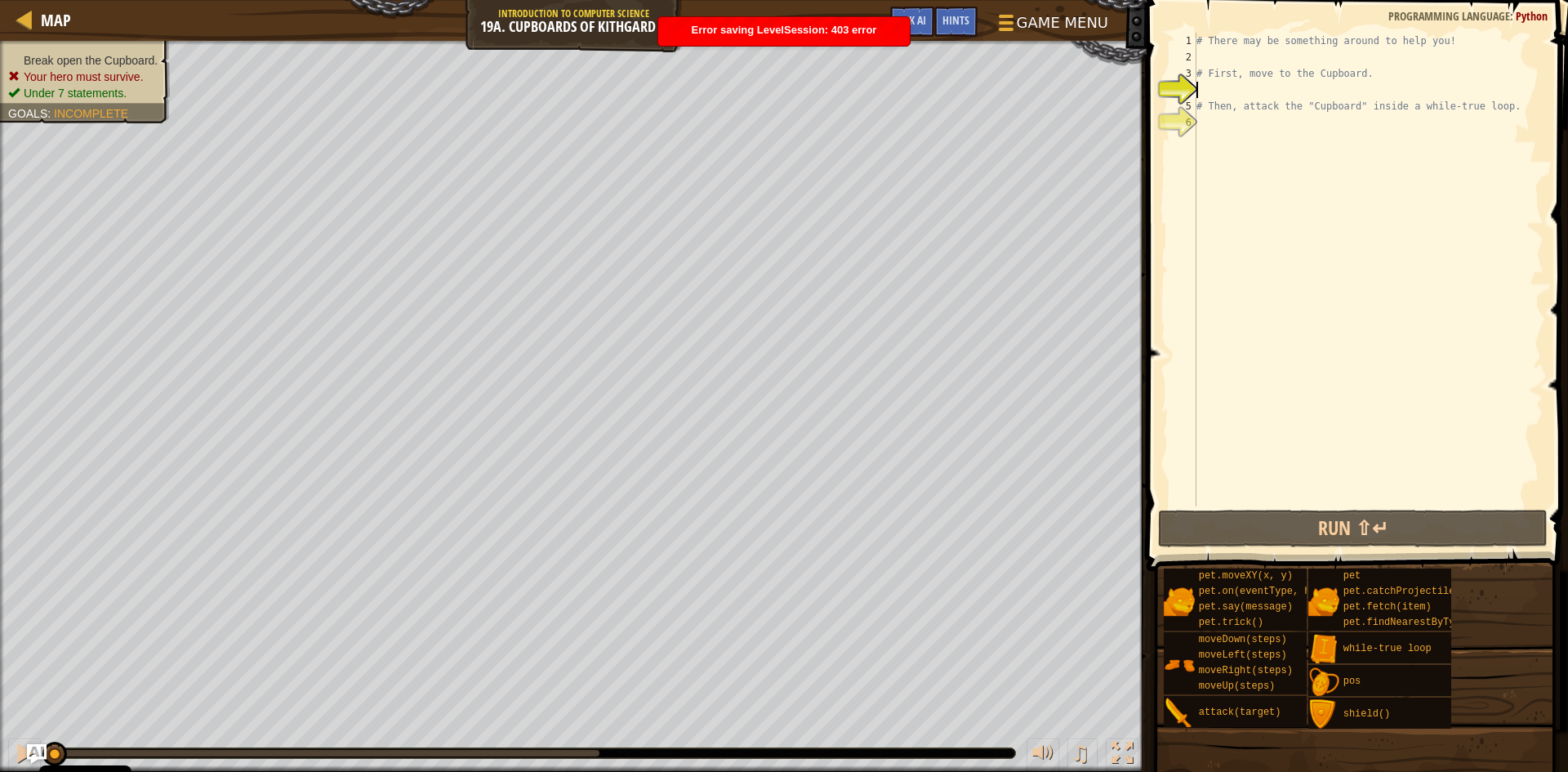
click at [992, 771] on html "Cookie Policy CodeCombat uses a few essential and non-essential cookies. Privac…" at bounding box center [784, 386] width 1568 height 772
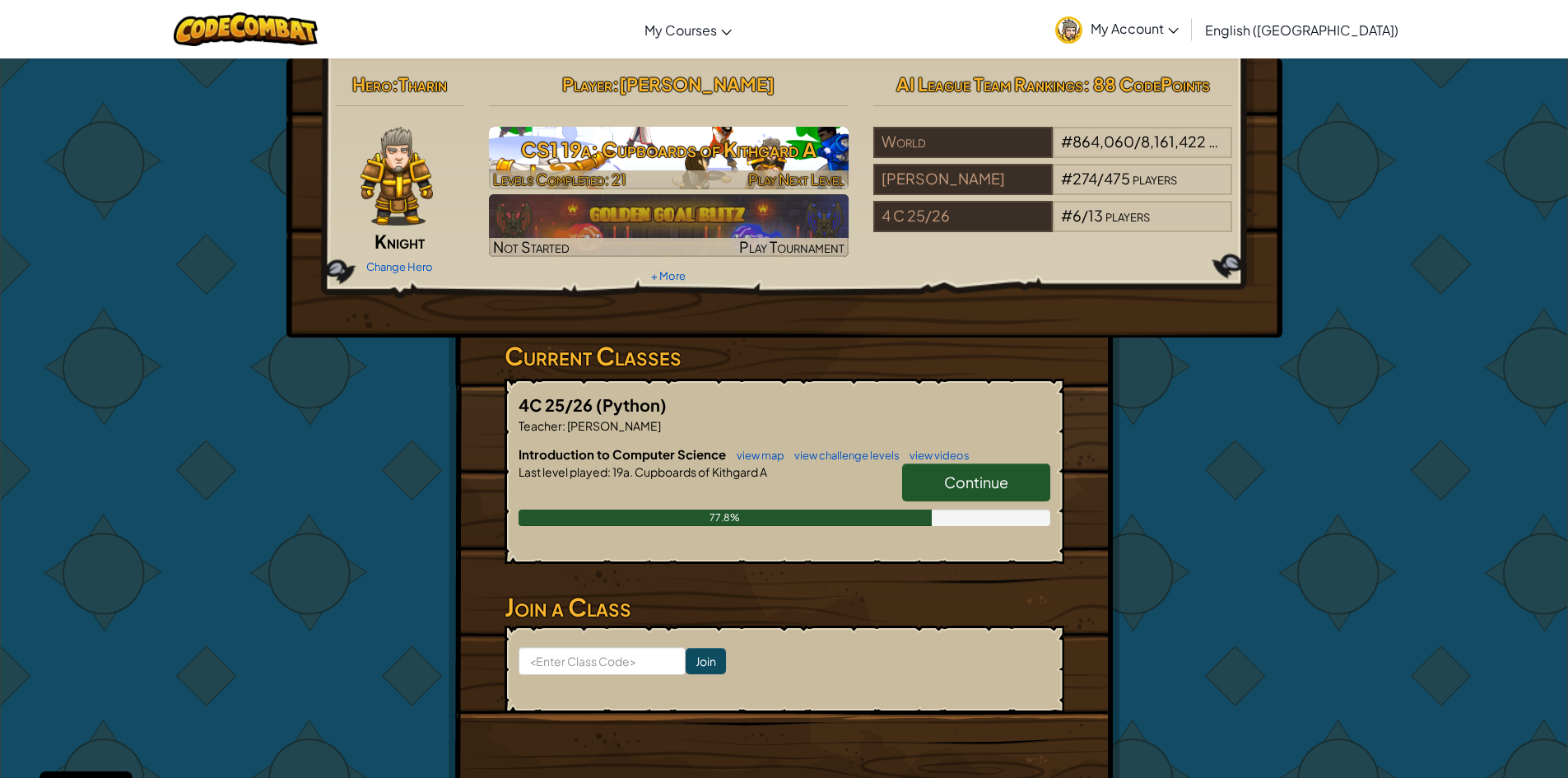
click at [684, 161] on h3 "CS1 19a: Cupboards of Kithgard A" at bounding box center [669, 150] width 359 height 37
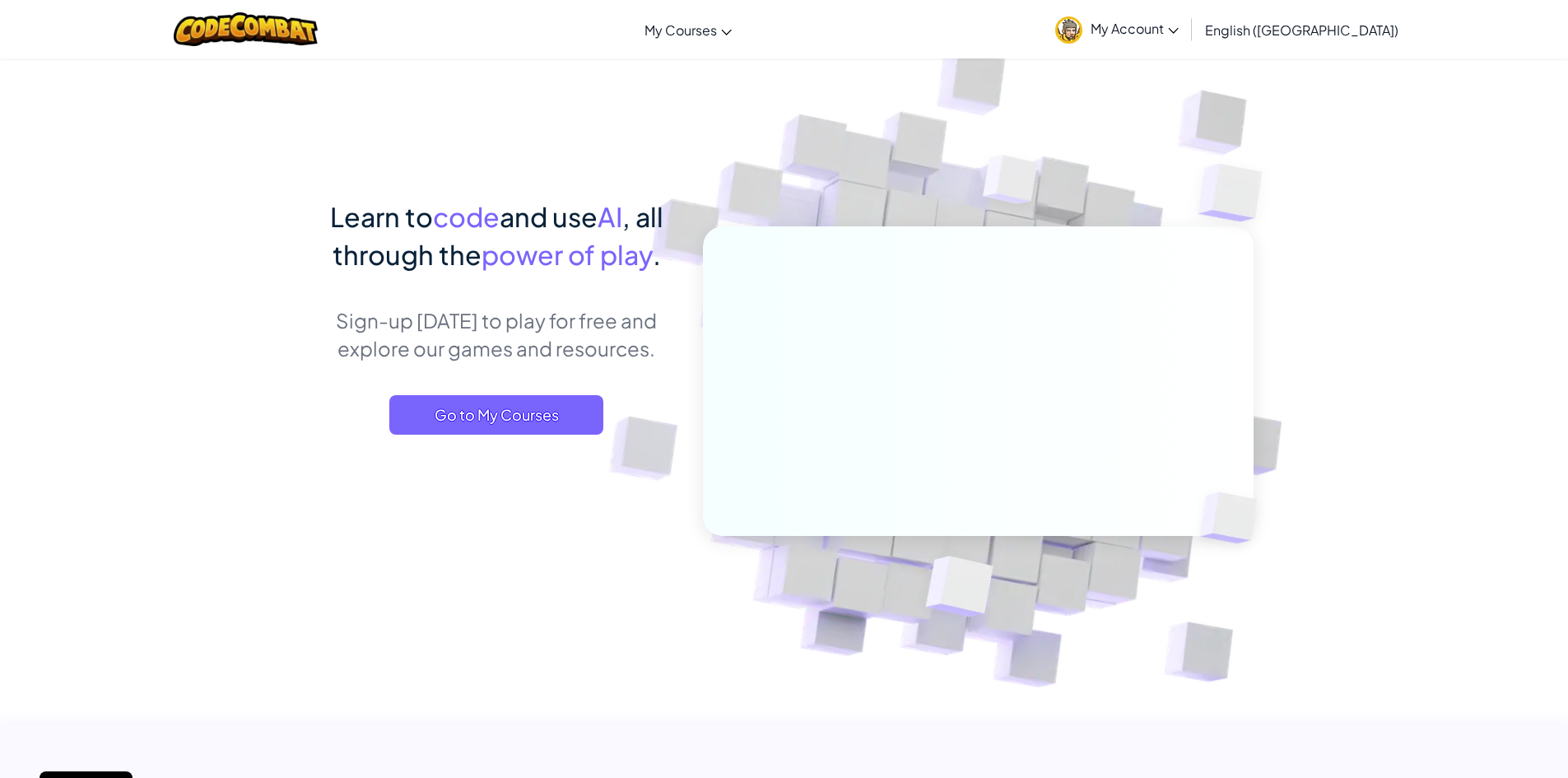
click at [1179, 33] on span "My Account" at bounding box center [1134, 28] width 88 height 18
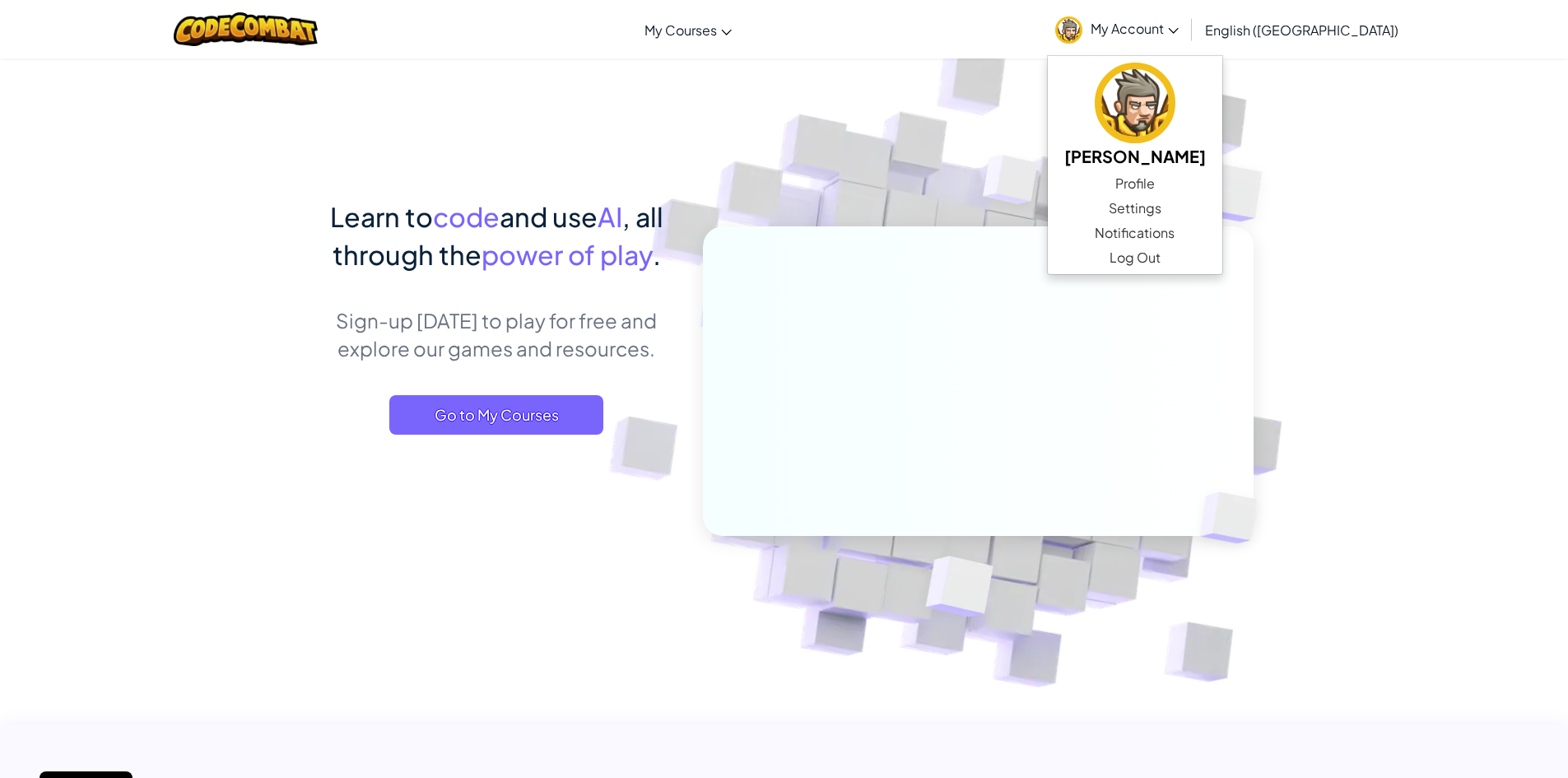
click at [964, 81] on img at bounding box center [967, 363] width 914 height 914
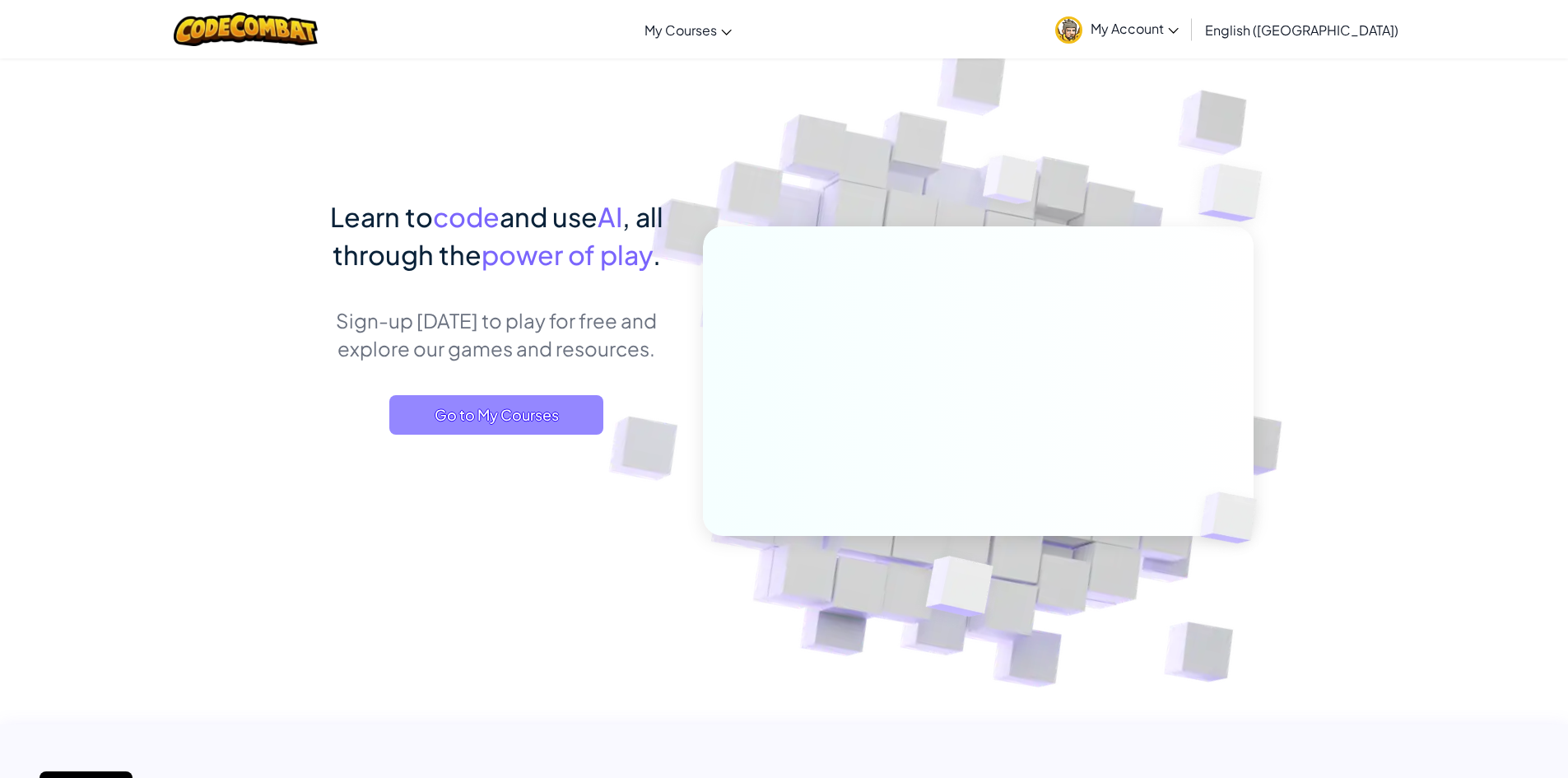
click at [495, 428] on span "Go to My Courses" at bounding box center [496, 414] width 214 height 39
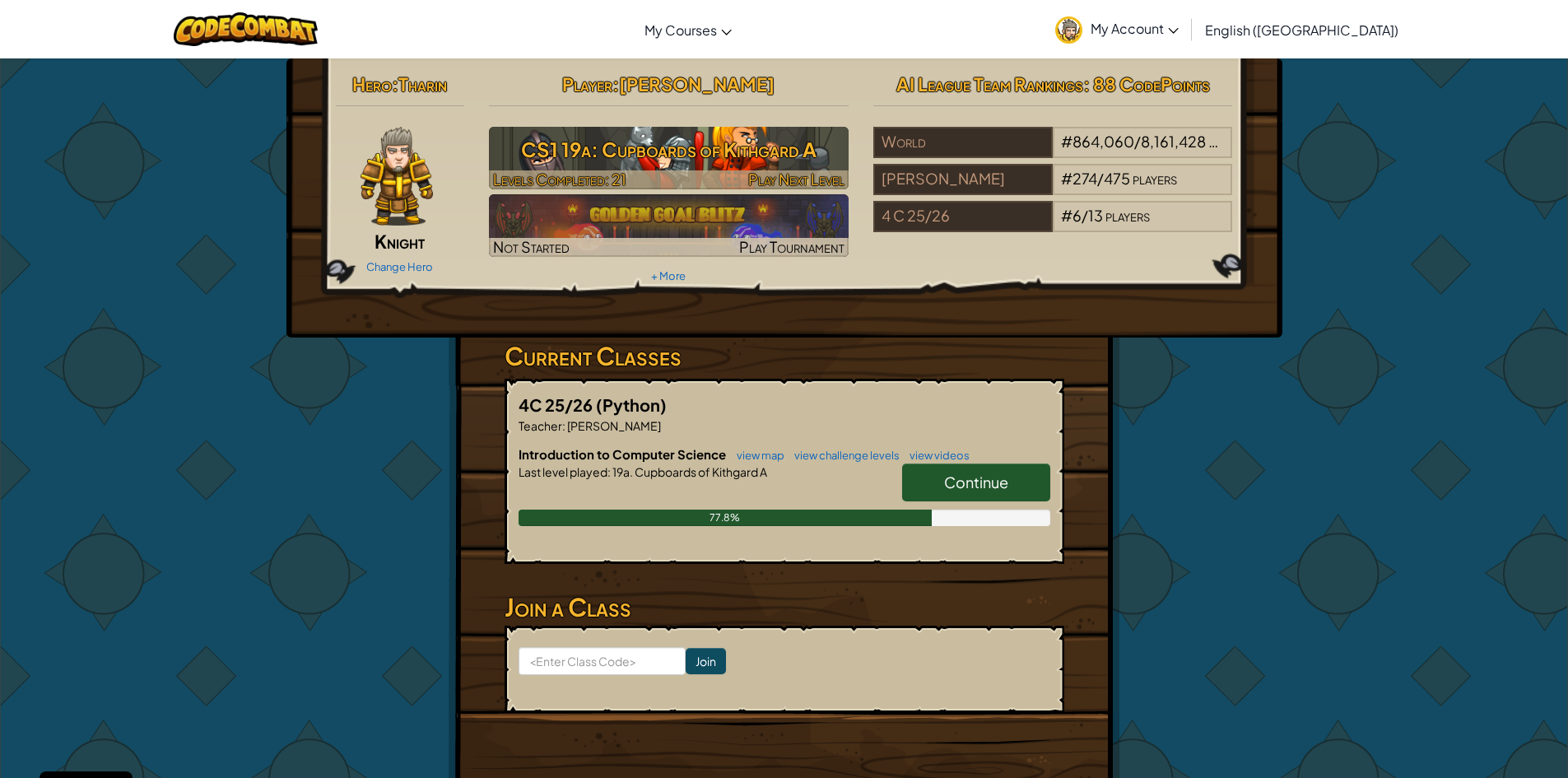
click at [695, 150] on h3 "CS1 19a: Cupboards of Kithgard A" at bounding box center [669, 150] width 359 height 37
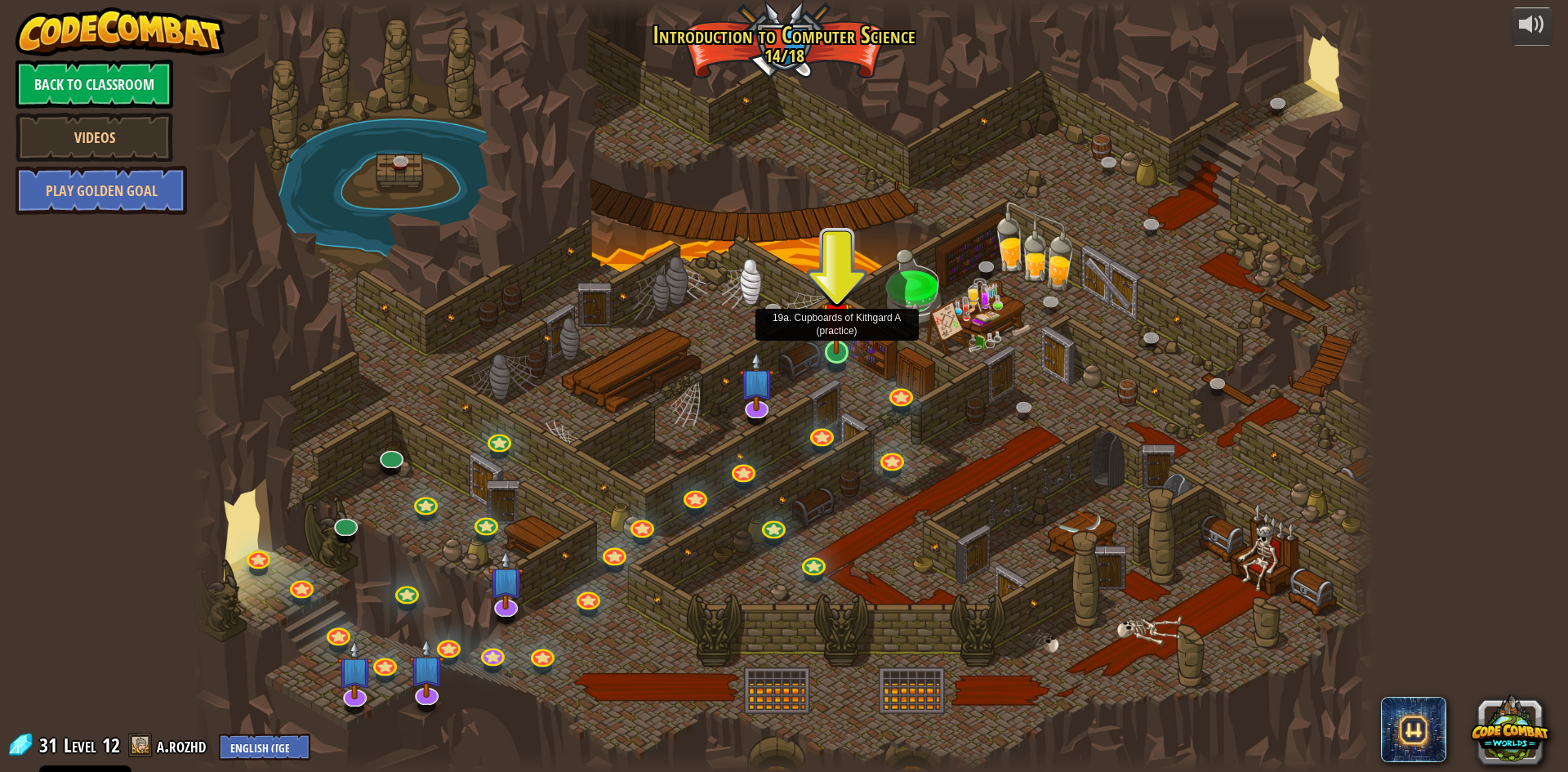
click at [840, 338] on img at bounding box center [837, 318] width 32 height 73
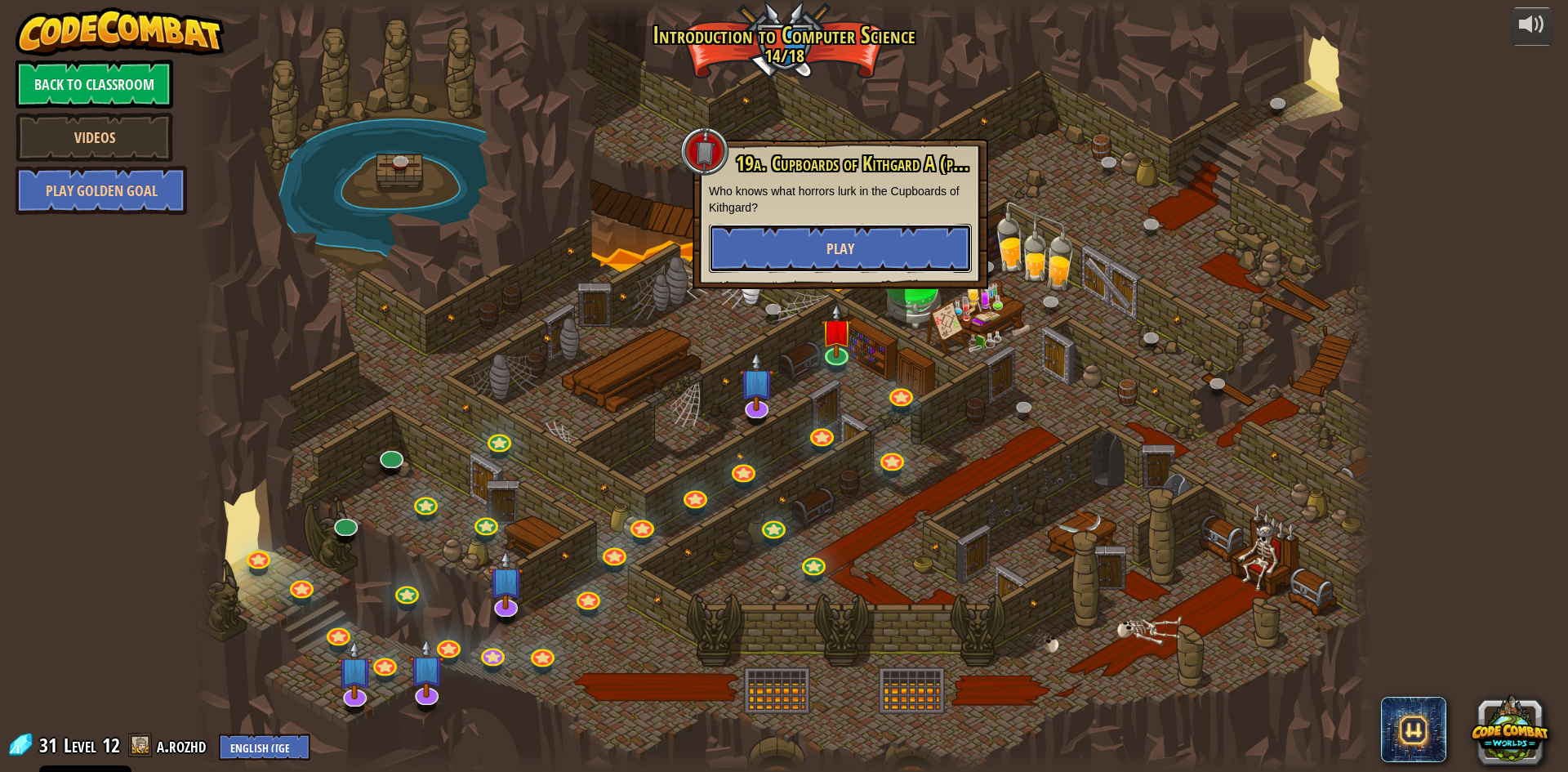
click at [852, 244] on button "Play" at bounding box center [840, 248] width 263 height 49
